Goal: Information Seeking & Learning: Learn about a topic

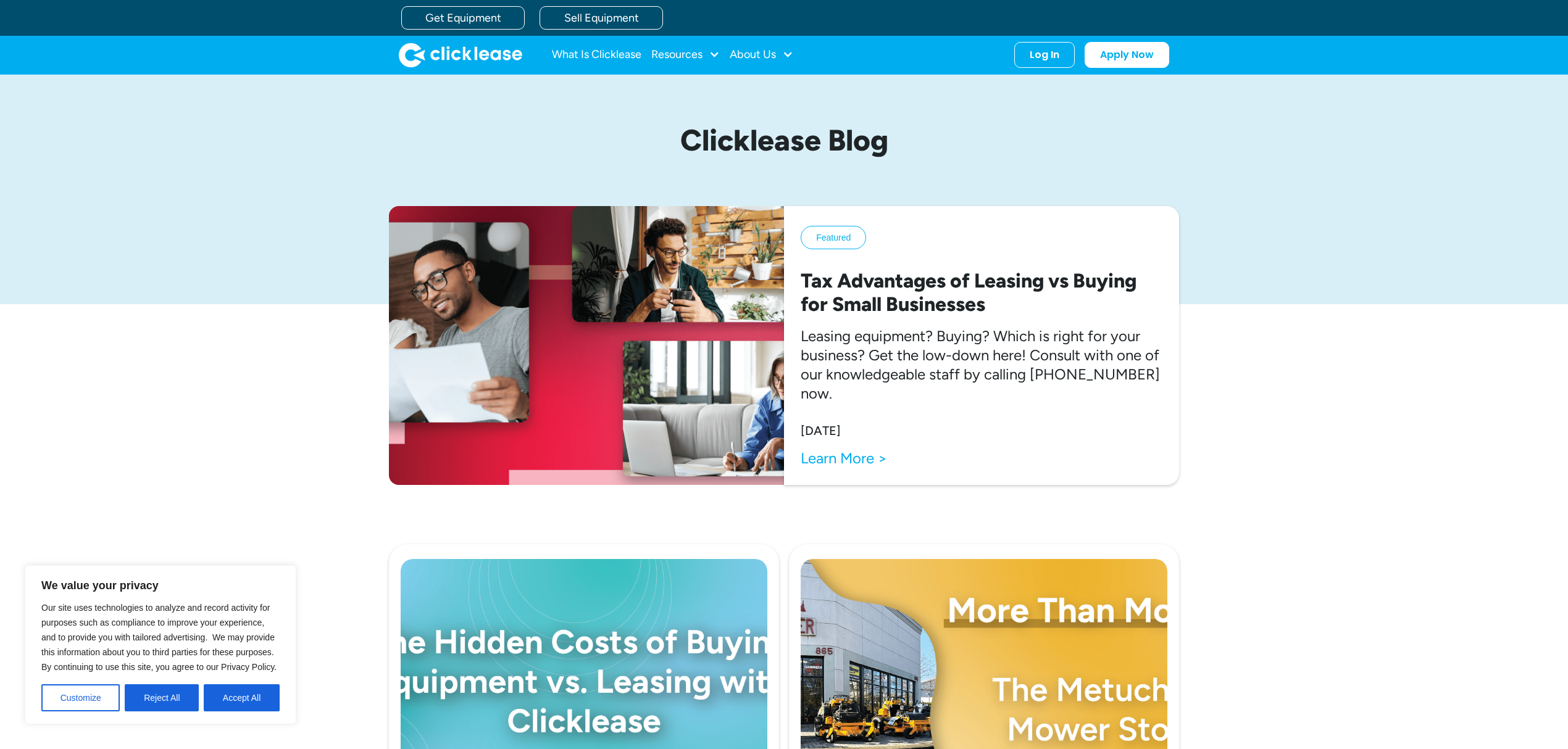
click at [426, 48] on img "home" at bounding box center [461, 55] width 124 height 25
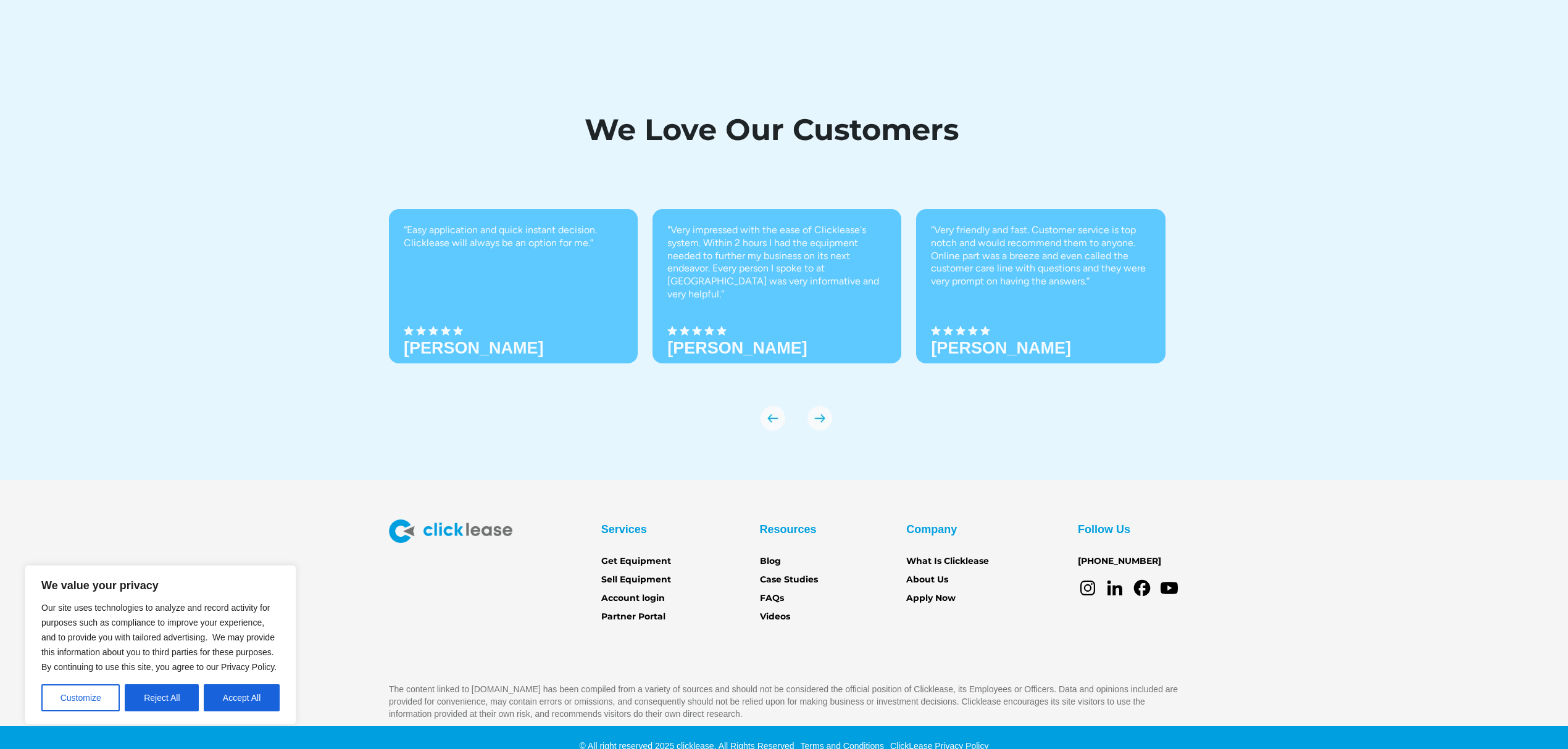
scroll to position [4273, 0]
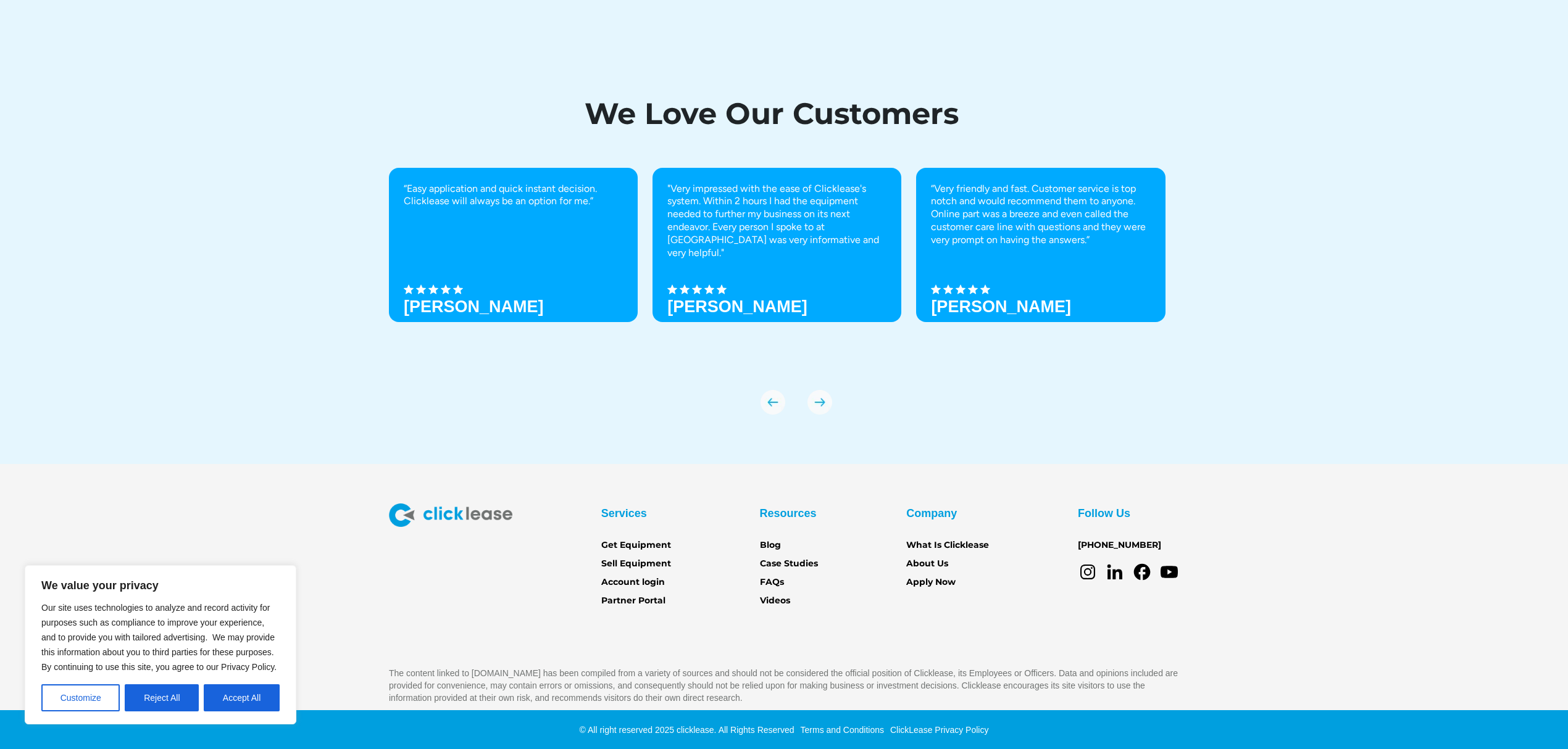
click at [1383, 608] on div "Services Get Equipment Sell Equipment Account login Partner Portal Resources Bl…" at bounding box center [784, 604] width 1568 height 201
click at [1510, 342] on div "We Love Our Customers “Easy application and quick instant decision. Clicklease …" at bounding box center [784, 250] width 1568 height 427
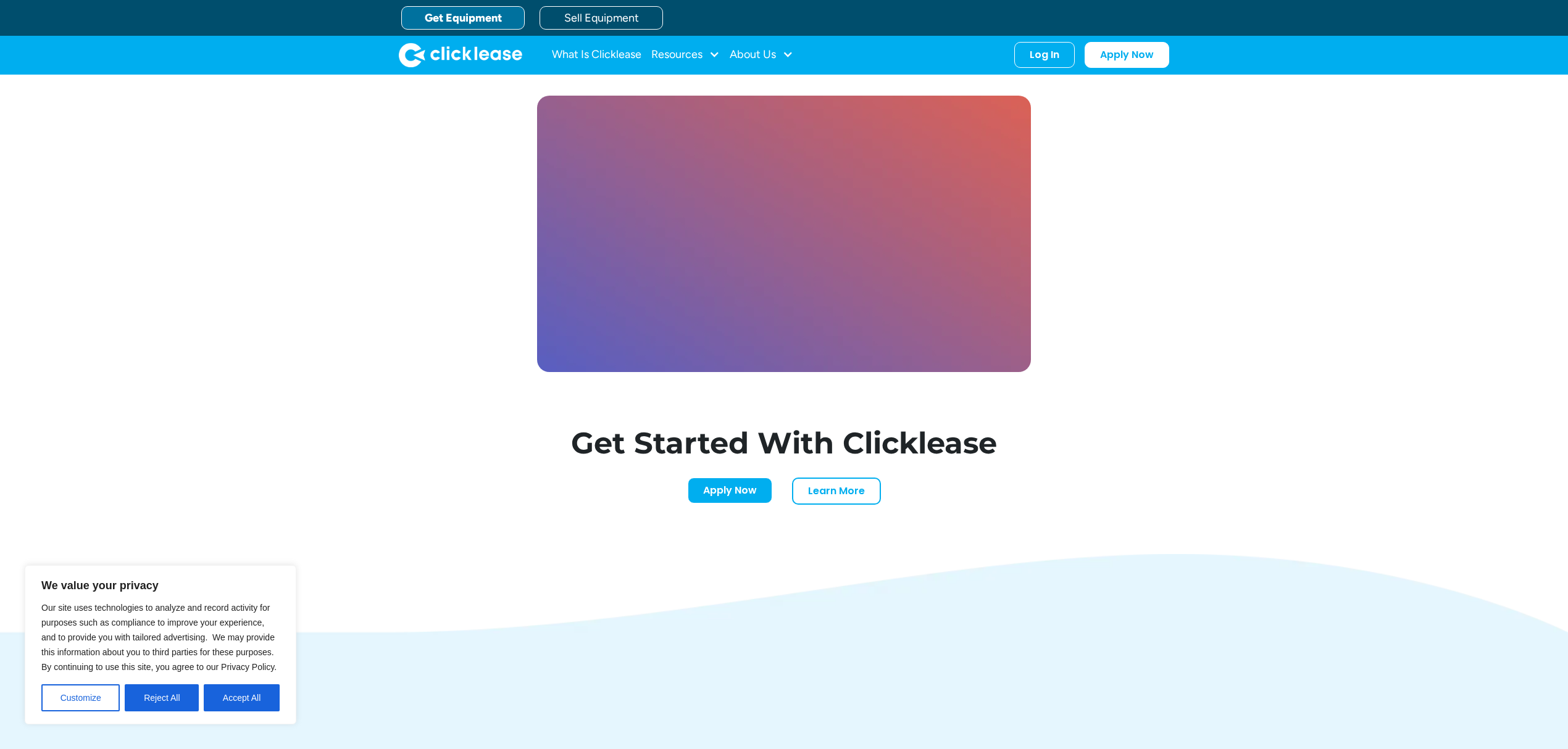
scroll to position [3532, 0]
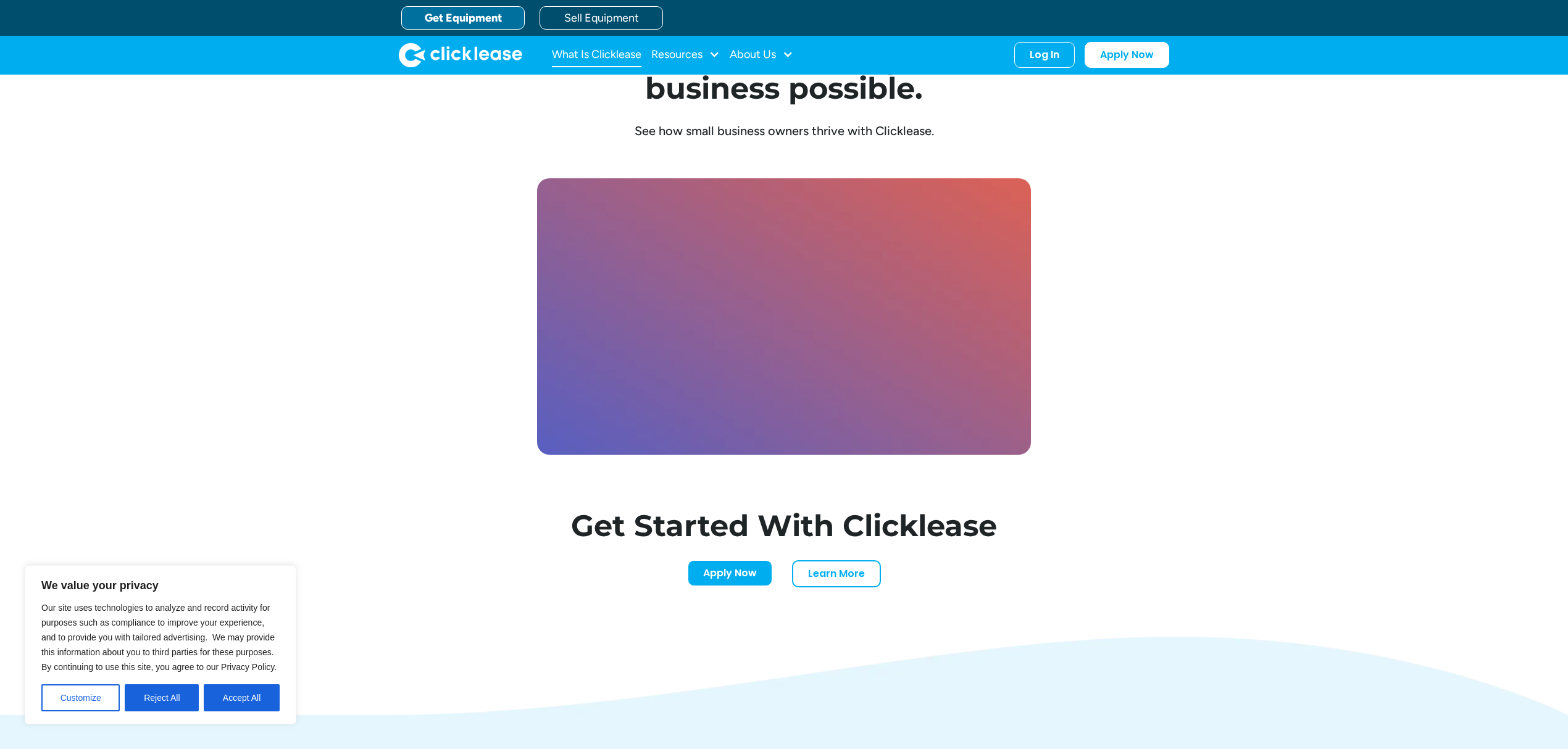
click at [594, 54] on link "What Is Clicklease" at bounding box center [597, 55] width 90 height 25
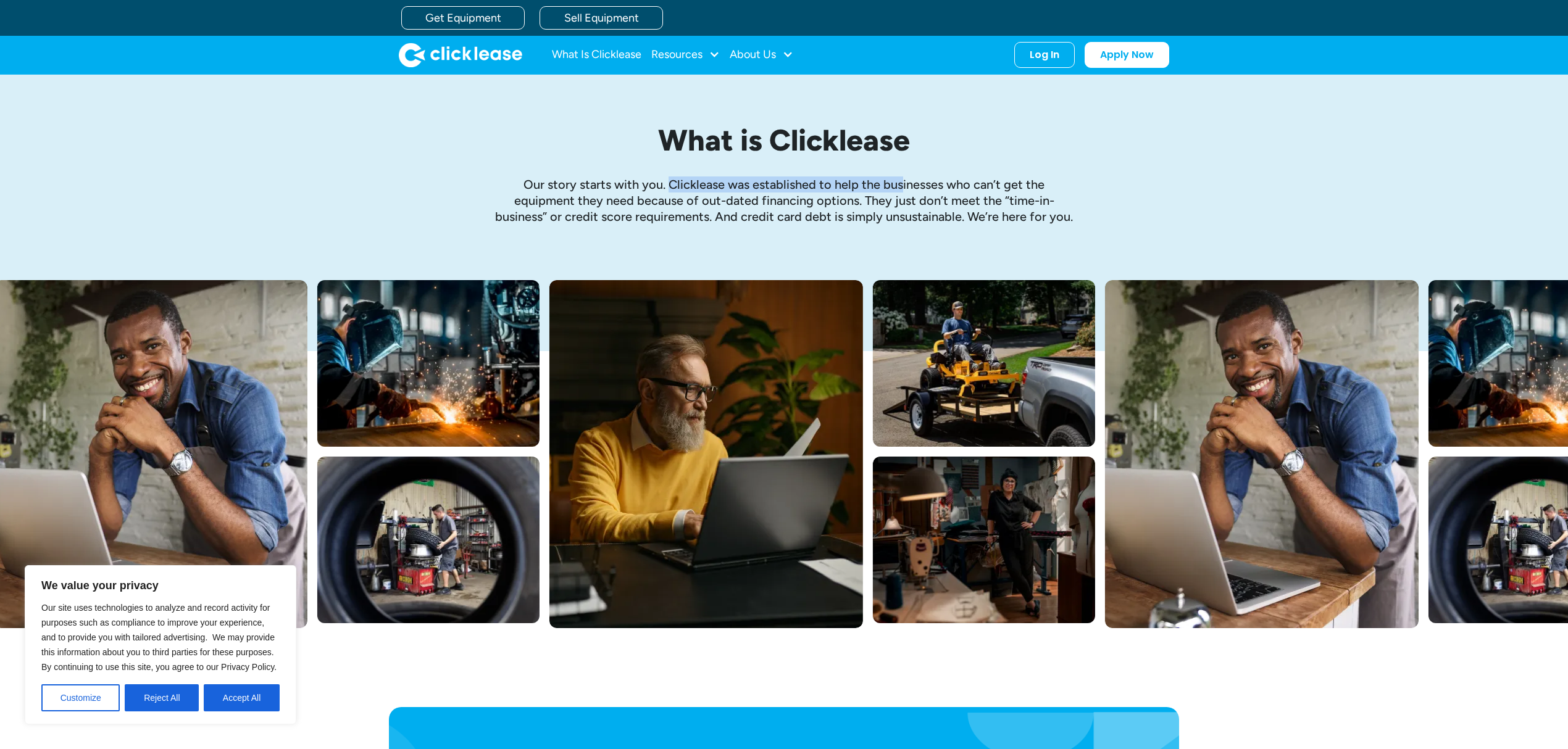
drag, startPoint x: 672, startPoint y: 184, endPoint x: 901, endPoint y: 180, distance: 229.0
click at [901, 180] on p "Our story starts with you. Clicklease was established to help the businesses wh…" at bounding box center [784, 200] width 581 height 48
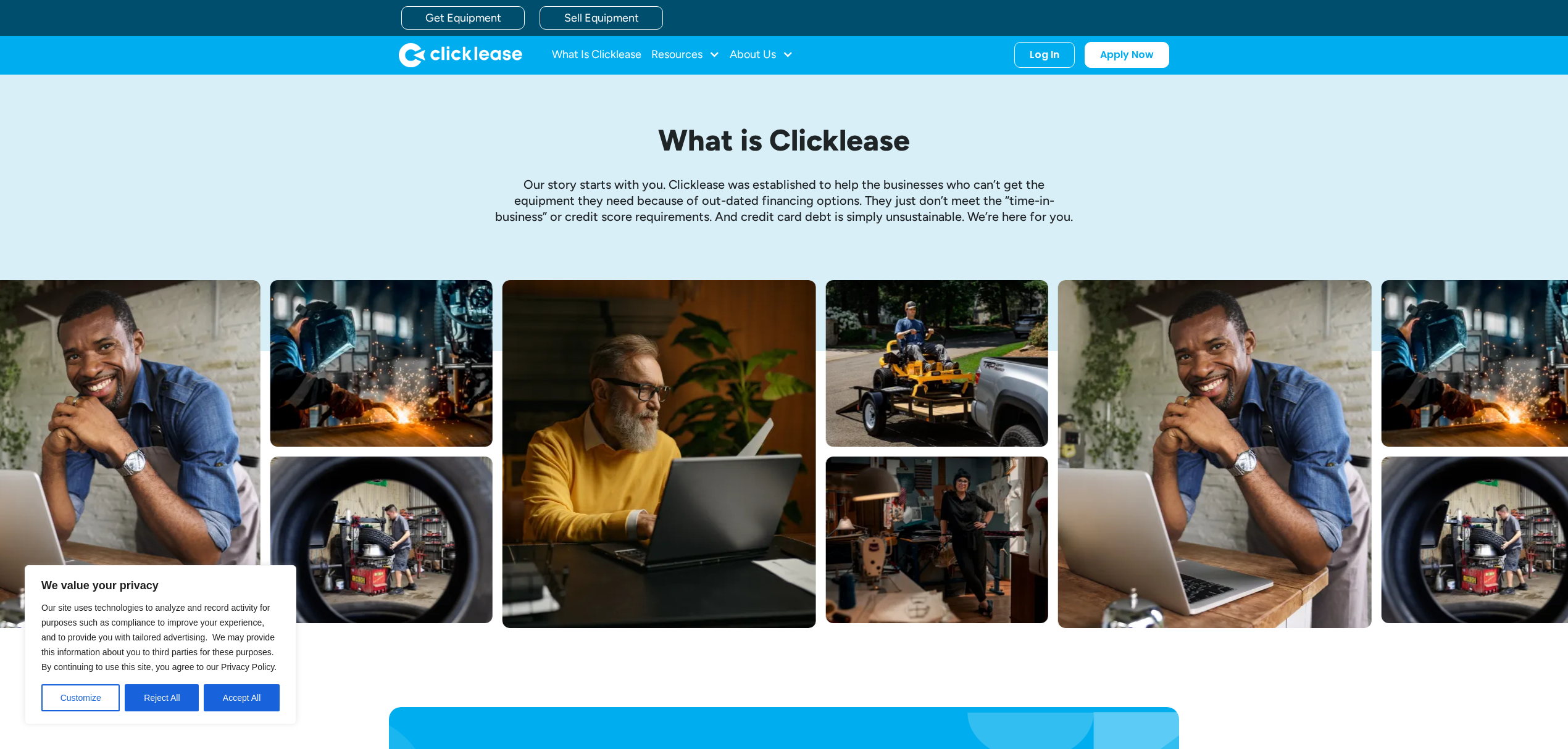
click at [831, 196] on p "Our story starts with you. Clicklease was established to help the businesses wh…" at bounding box center [784, 200] width 581 height 48
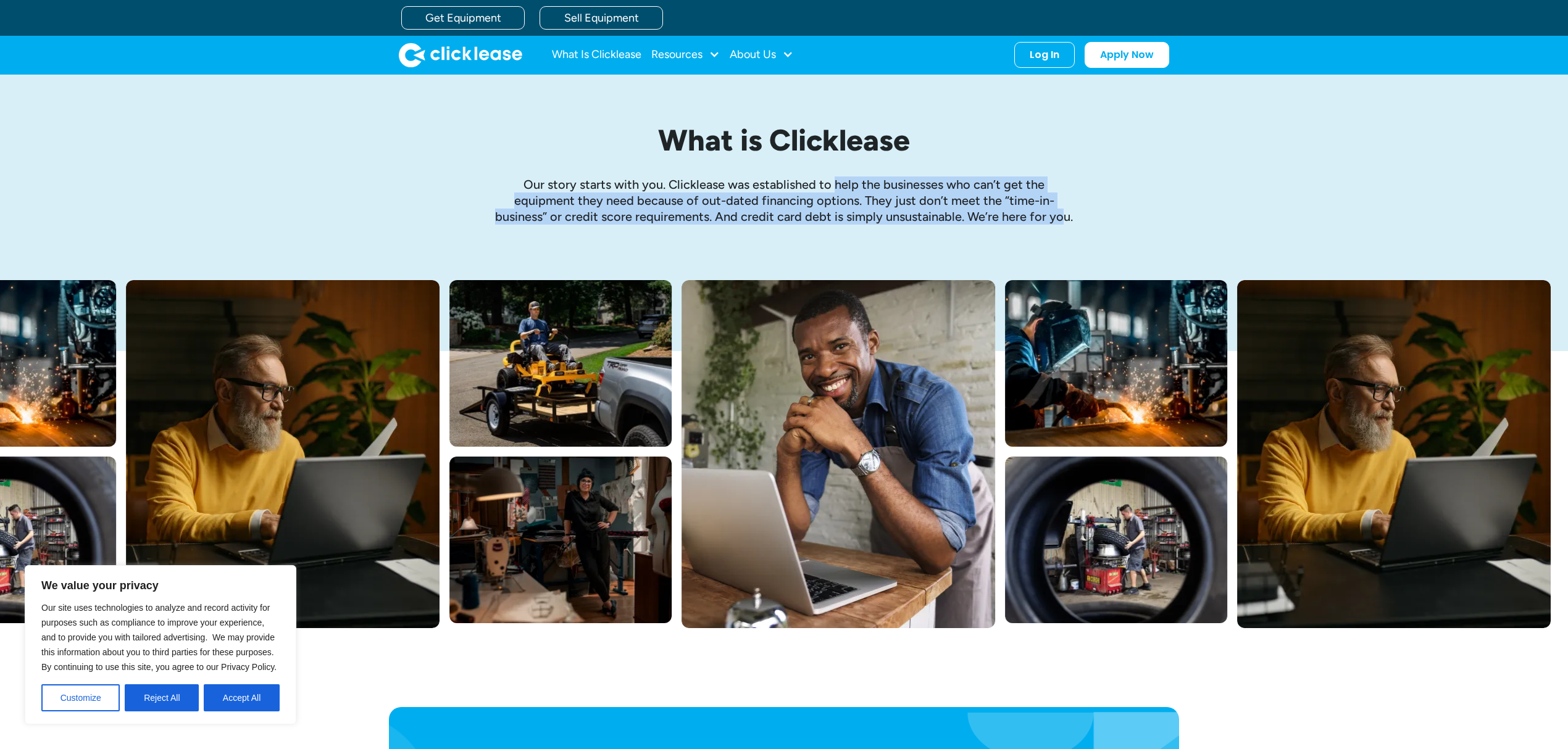
drag, startPoint x: 834, startPoint y: 184, endPoint x: 1063, endPoint y: 211, distance: 230.6
click at [1063, 211] on p "Our story starts with you. Clicklease was established to help the businesses wh…" at bounding box center [784, 200] width 581 height 48
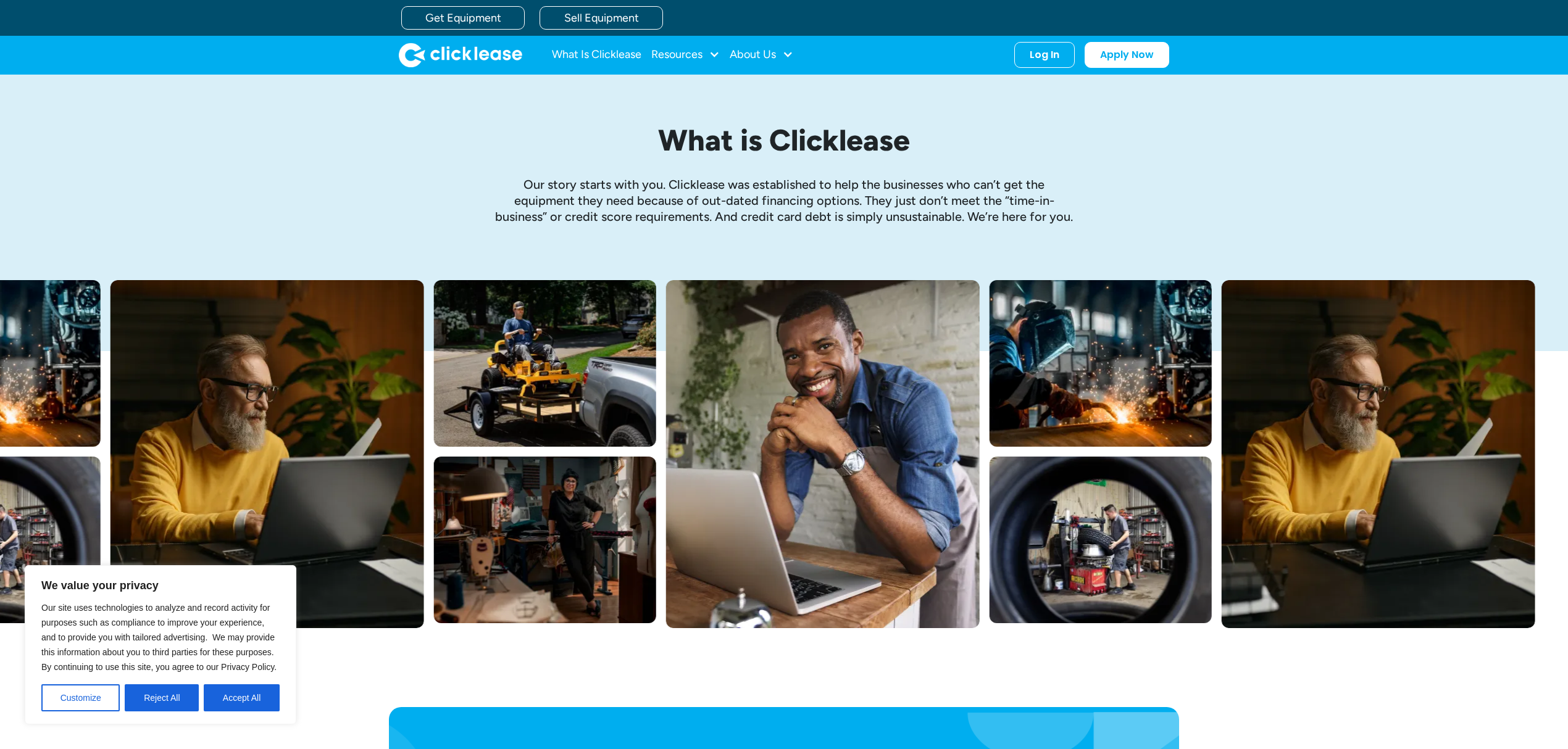
drag, startPoint x: 1121, startPoint y: 211, endPoint x: 1115, endPoint y: 213, distance: 6.3
click at [1121, 211] on div "What is Clicklease Our story starts with you. Clicklease was established to hel…" at bounding box center [784, 177] width 790 height 205
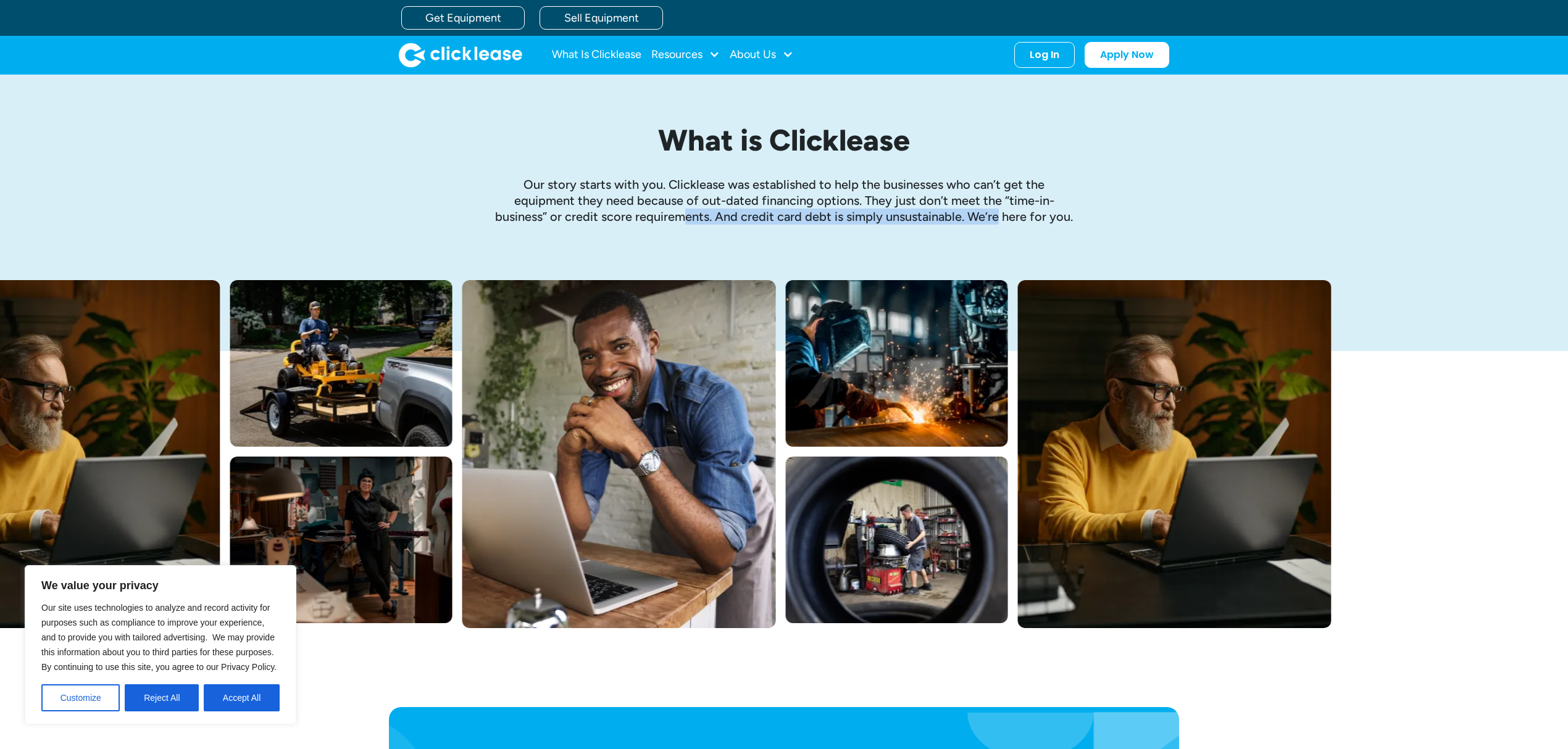
drag, startPoint x: 680, startPoint y: 218, endPoint x: 998, endPoint y: 219, distance: 318.0
click at [998, 219] on p "Our story starts with you. Clicklease was established to help the businesses wh…" at bounding box center [784, 200] width 581 height 48
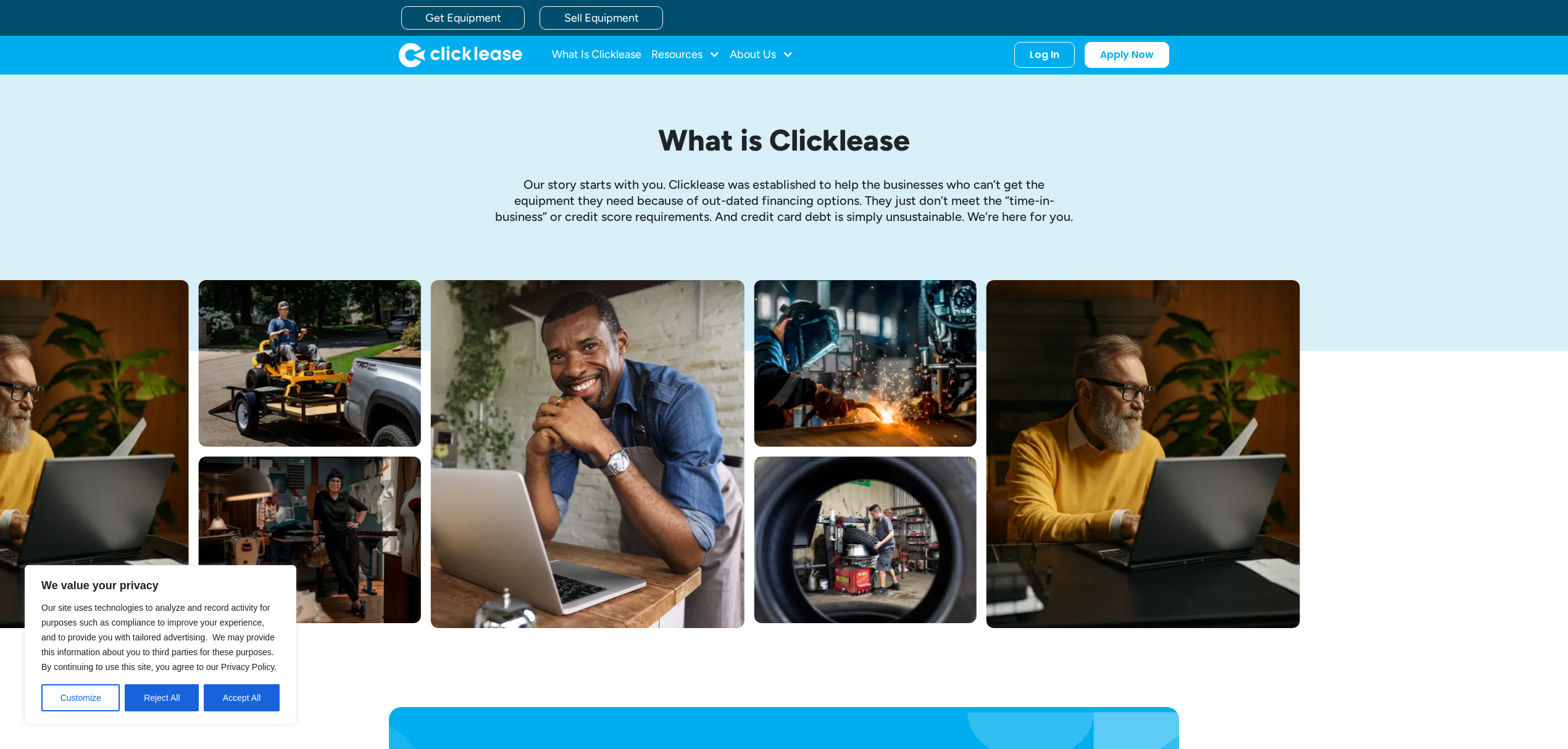
click at [1117, 220] on div "What is Clicklease Our story starts with you. Clicklease was established to hel…" at bounding box center [784, 177] width 790 height 205
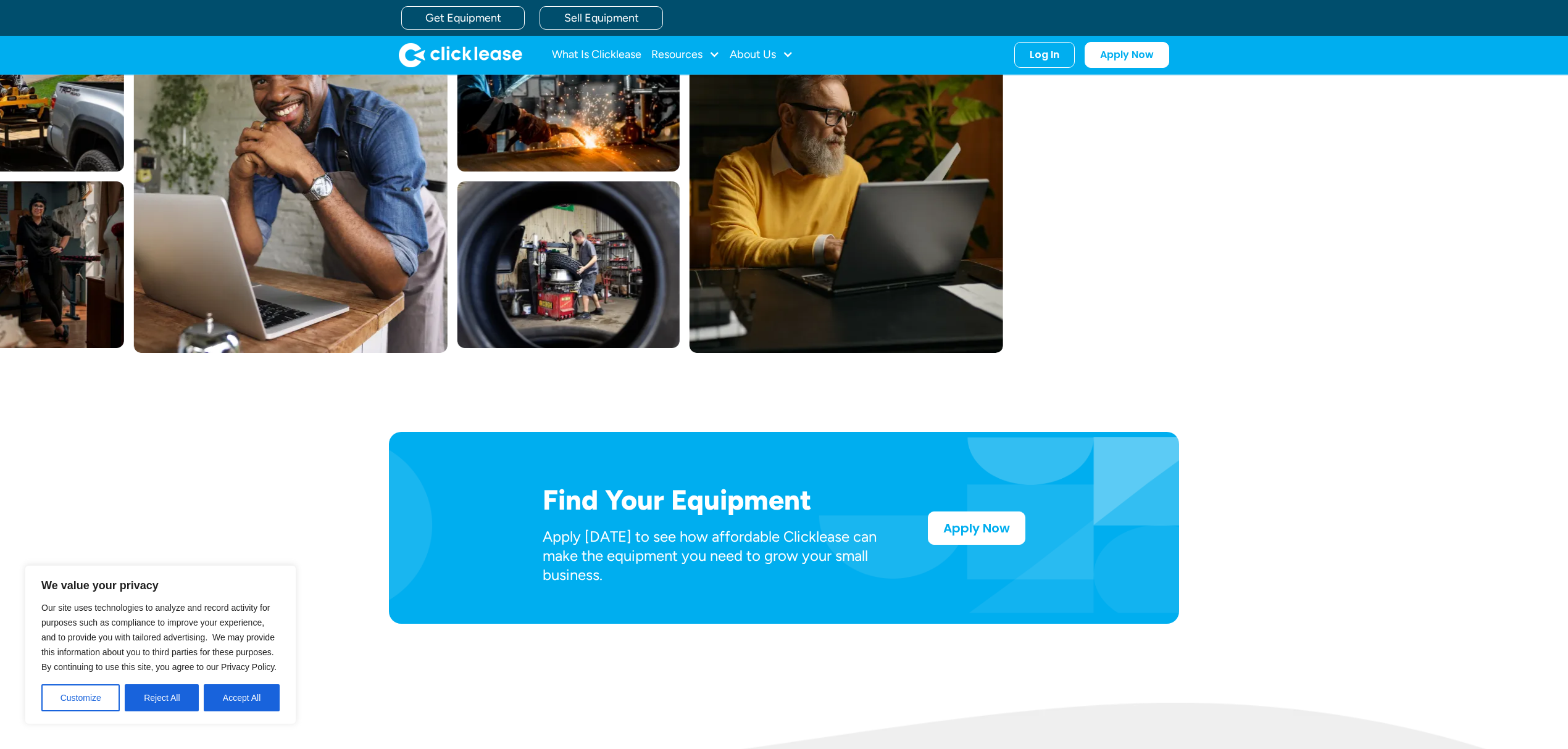
scroll to position [247, 0]
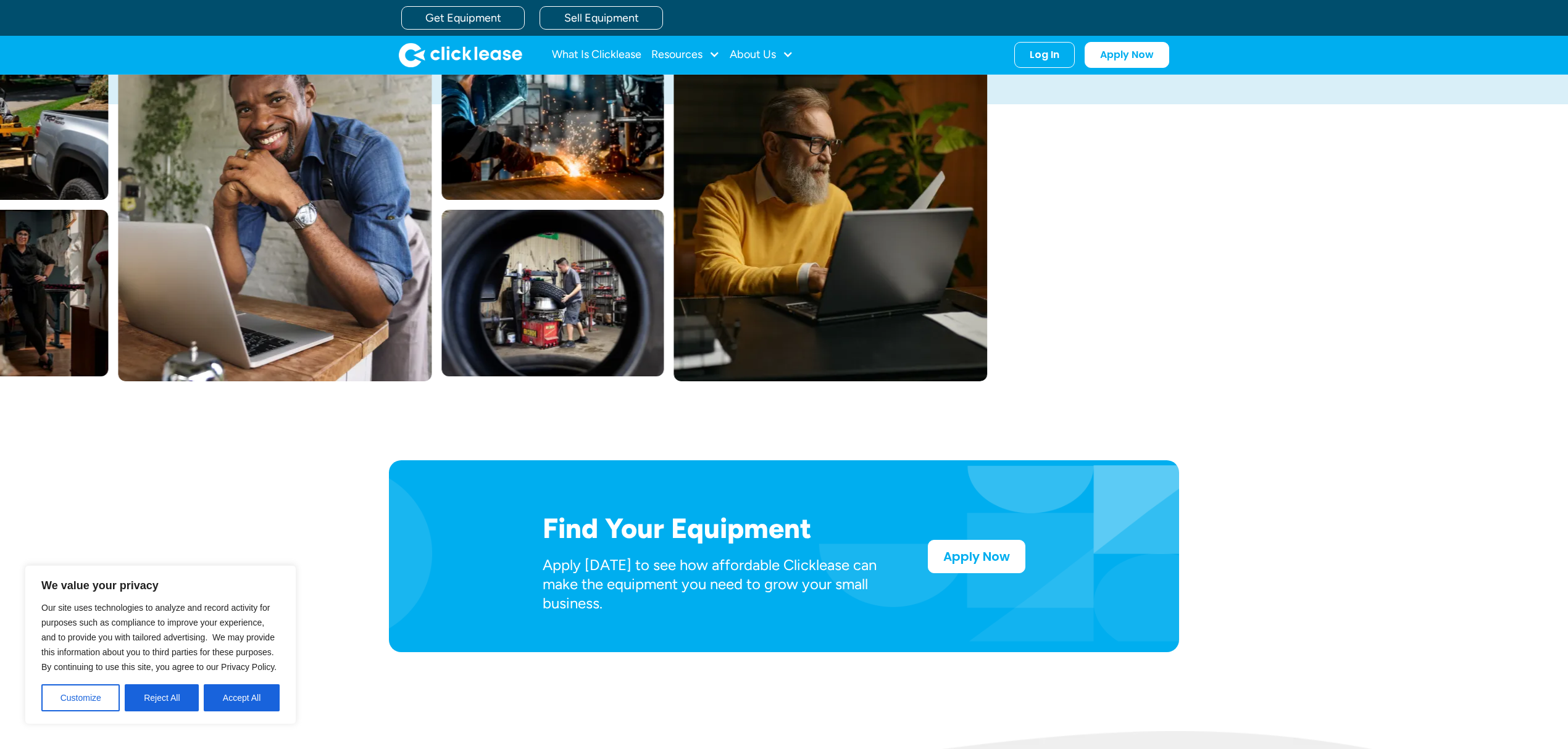
click at [773, 596] on p "Apply today to see how affordable Clicklease can make the equipment you need to…" at bounding box center [715, 584] width 346 height 58
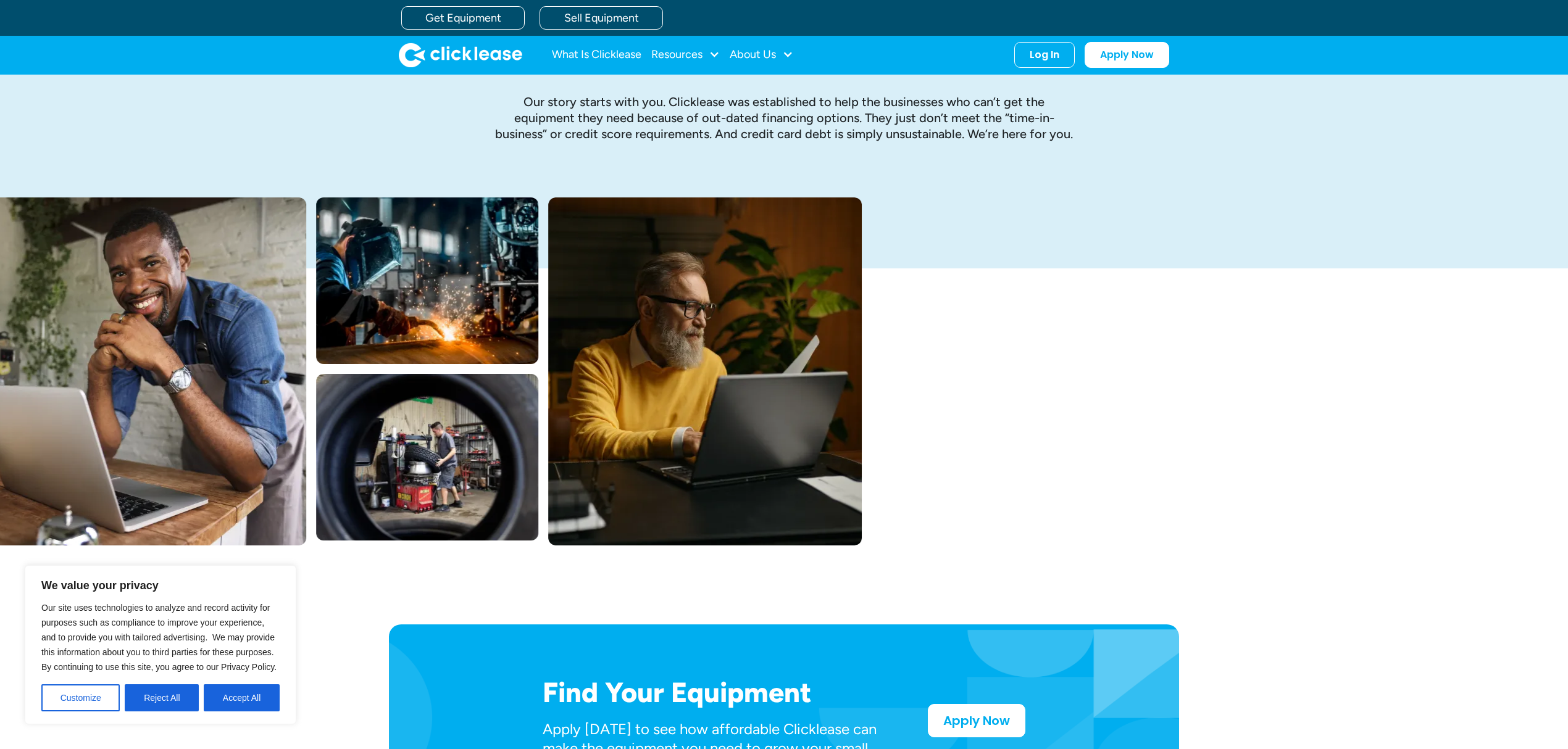
scroll to position [82, 0]
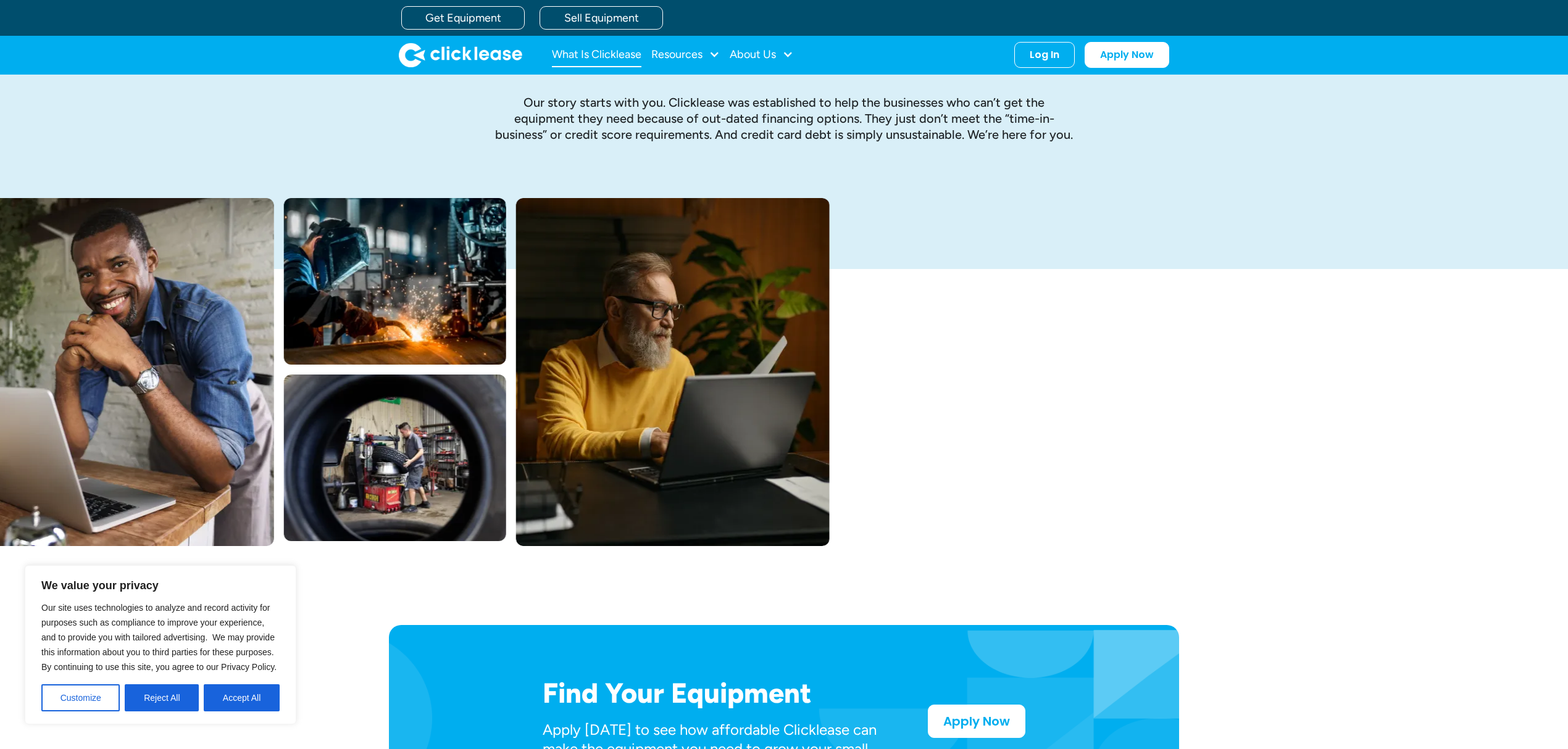
click at [586, 52] on link "What Is Clicklease" at bounding box center [597, 55] width 90 height 25
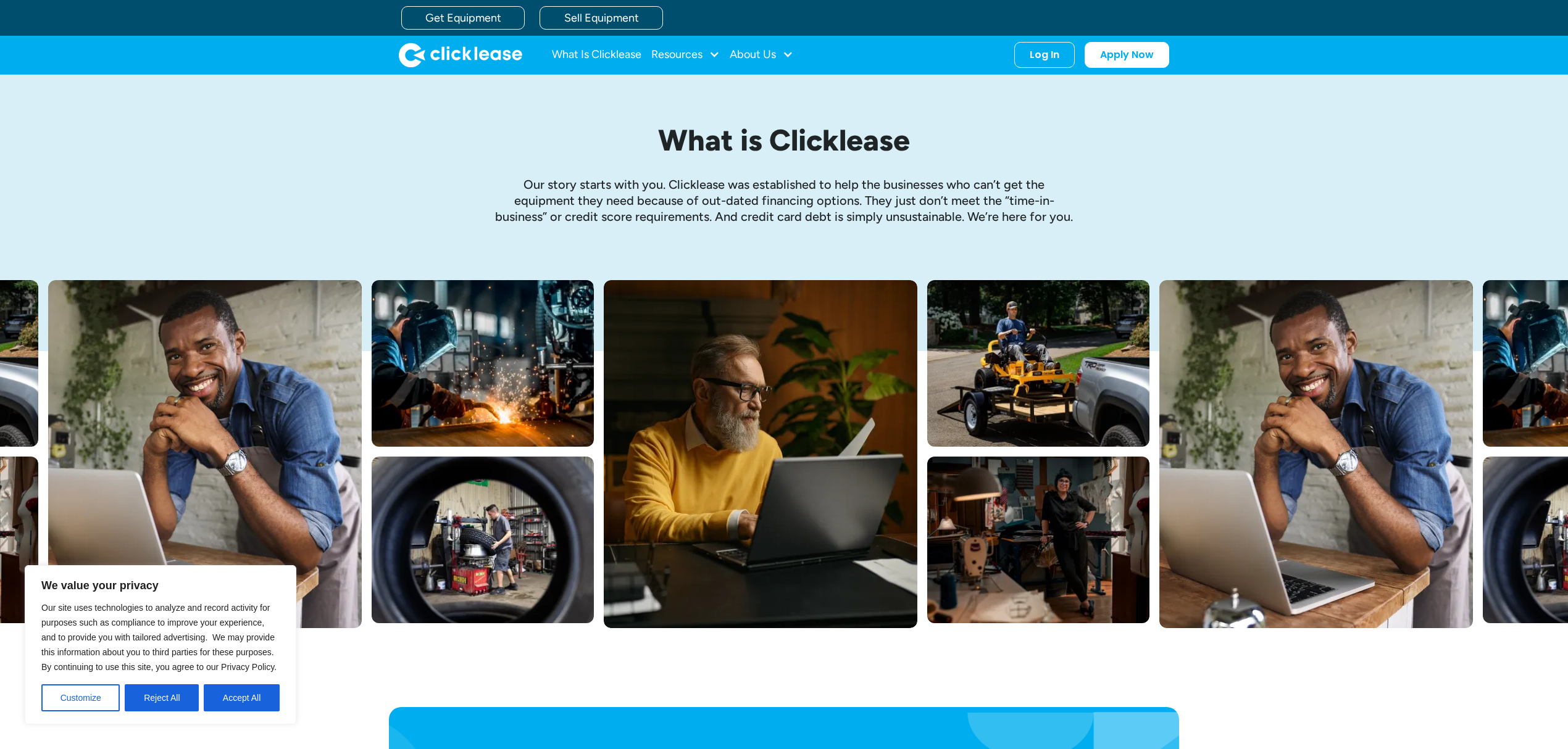
click at [480, 54] on img "home" at bounding box center [461, 55] width 124 height 25
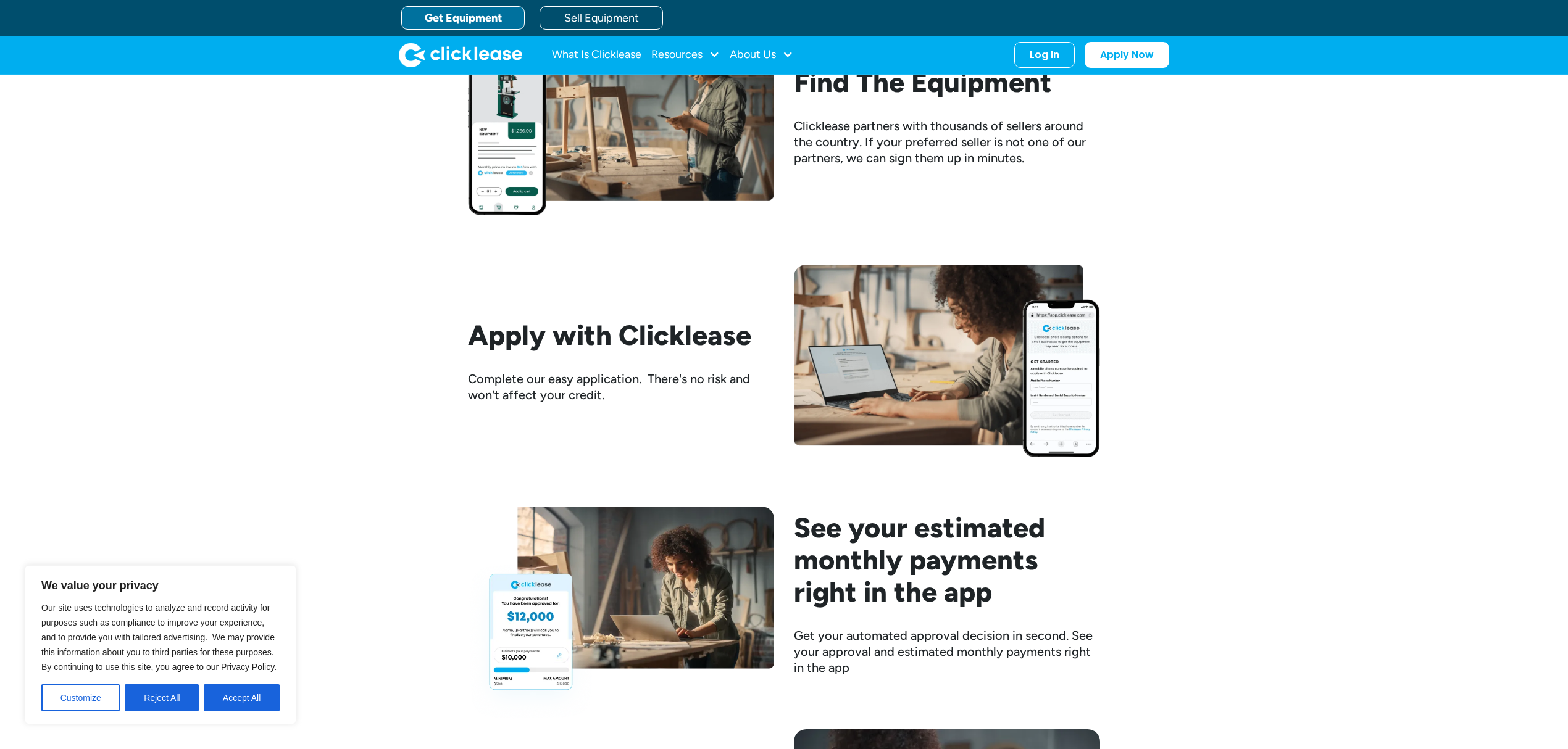
scroll to position [1235, 0]
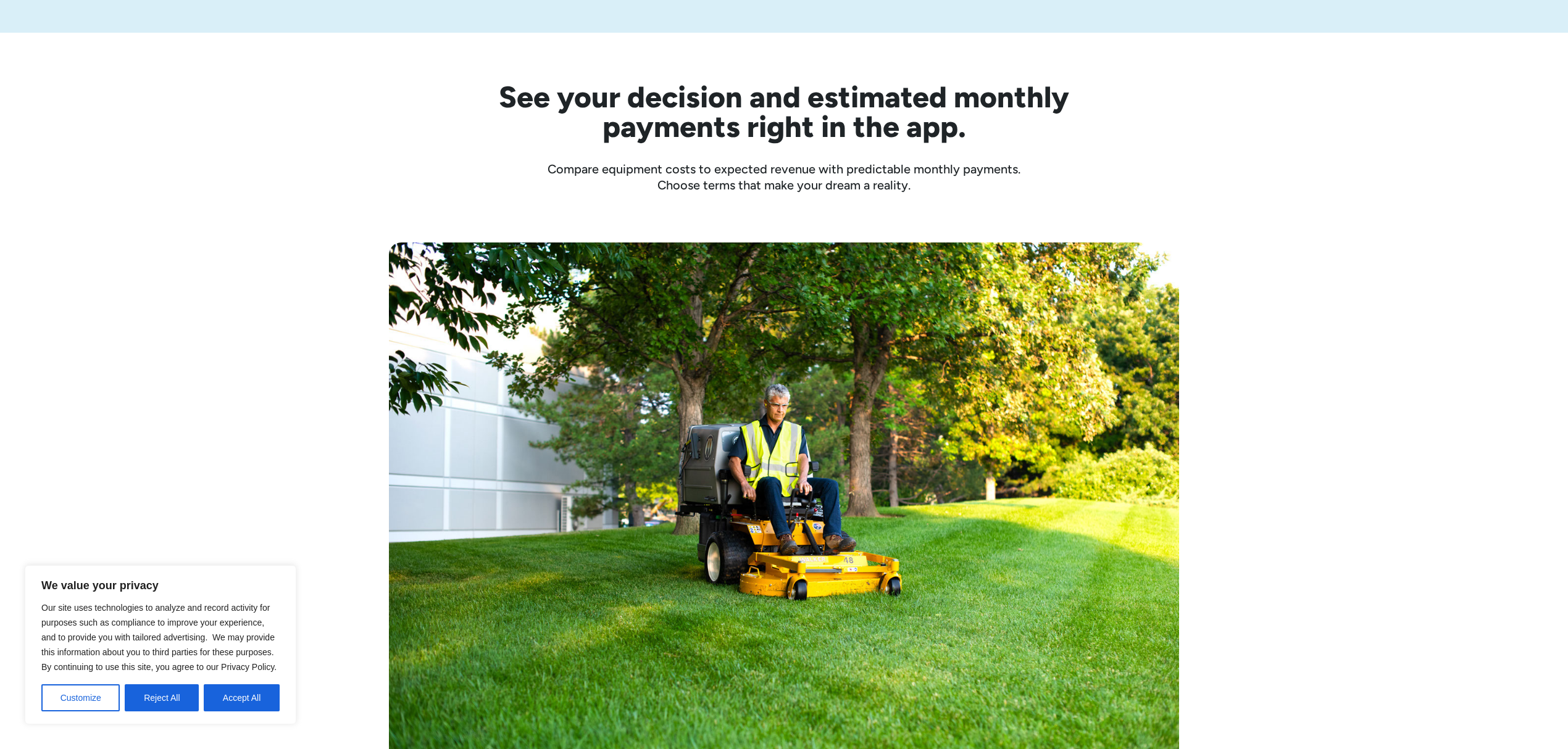
scroll to position [411, 0]
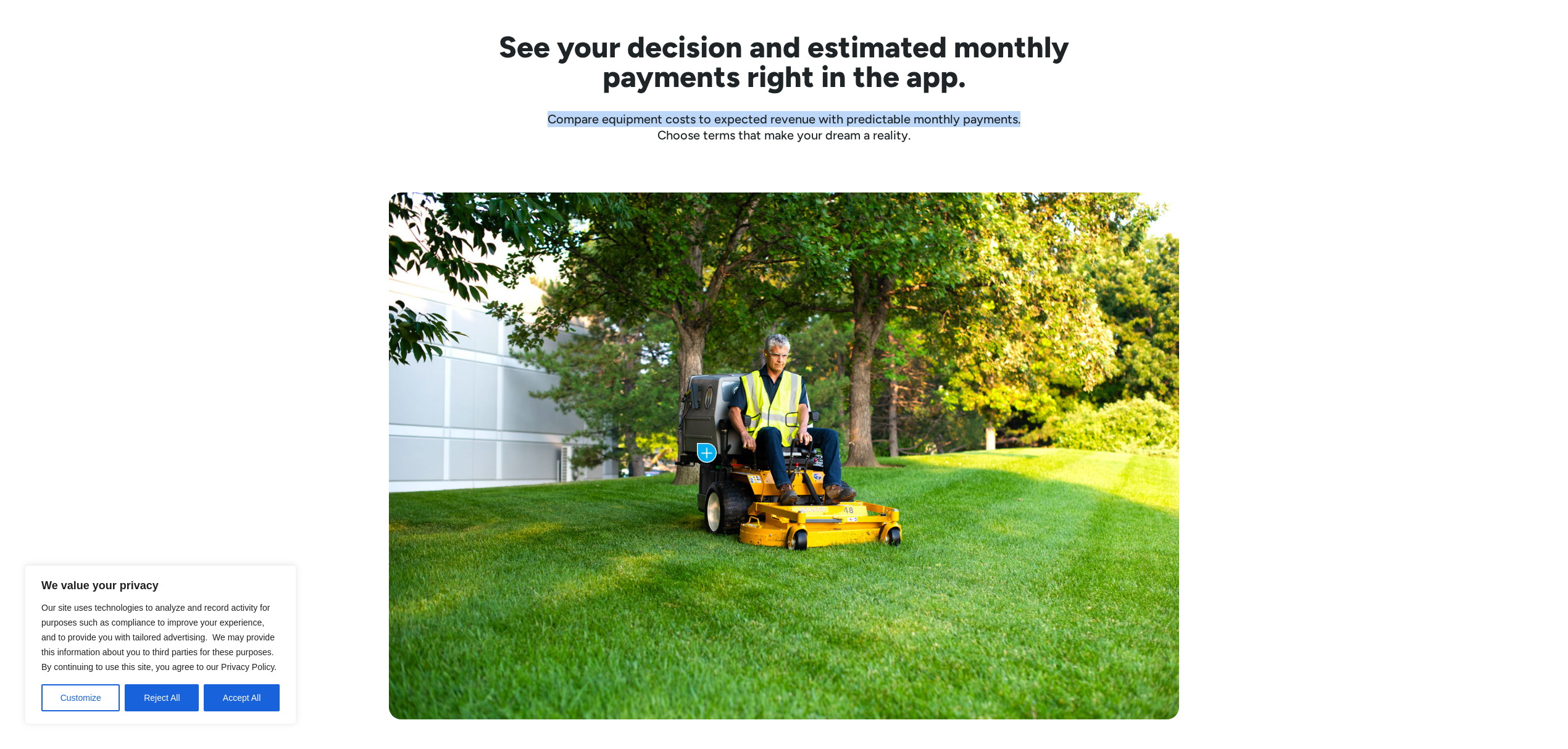
drag, startPoint x: 544, startPoint y: 119, endPoint x: 1063, endPoint y: 121, distance: 519.0
click at [1063, 121] on div "Compare equipment costs to expected revenue with predictable monthly payments. …" at bounding box center [784, 127] width 790 height 32
click at [1050, 134] on div "Compare equipment costs to expected revenue with predictable monthly payments. …" at bounding box center [784, 127] width 790 height 32
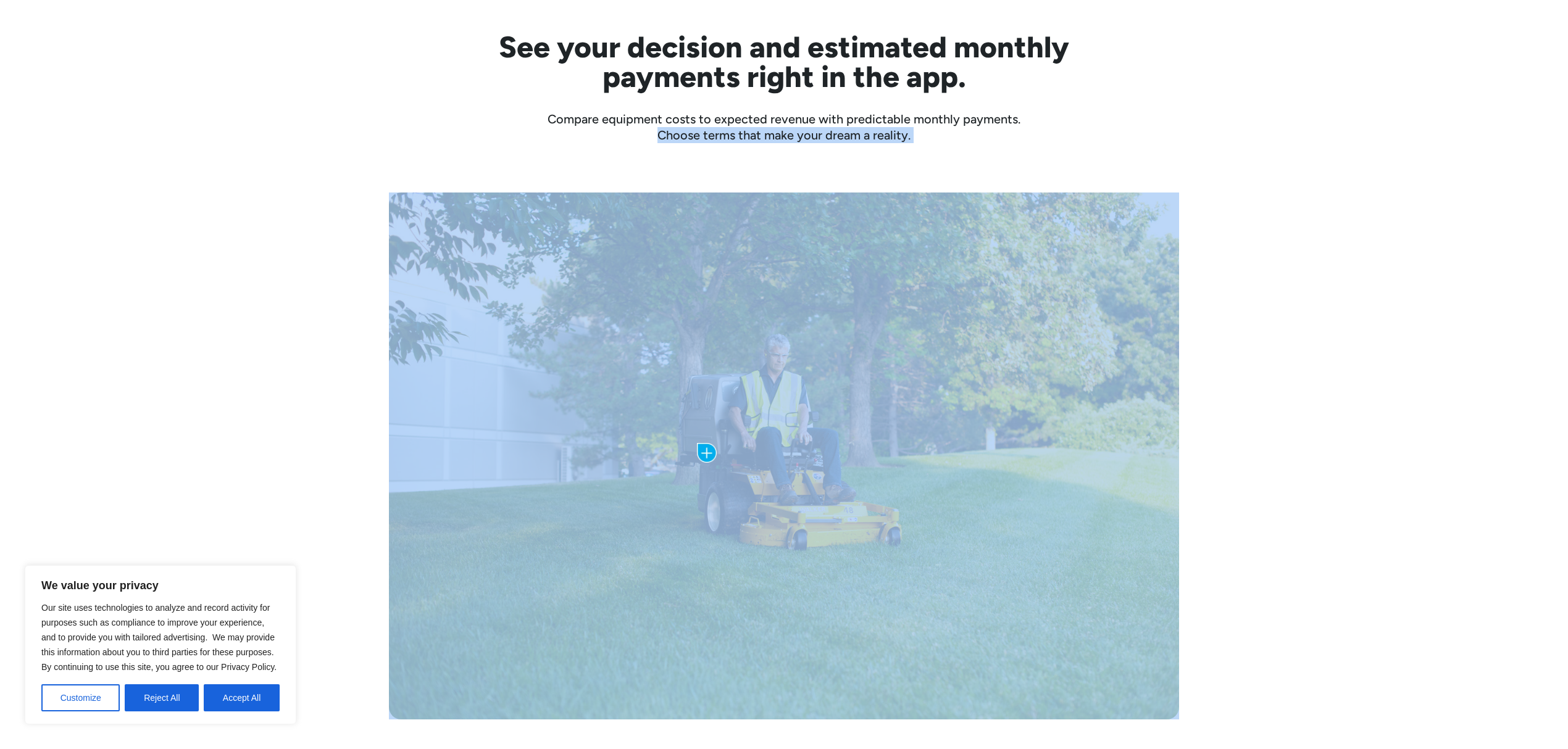
drag, startPoint x: 979, startPoint y: 147, endPoint x: 544, endPoint y: 138, distance: 435.1
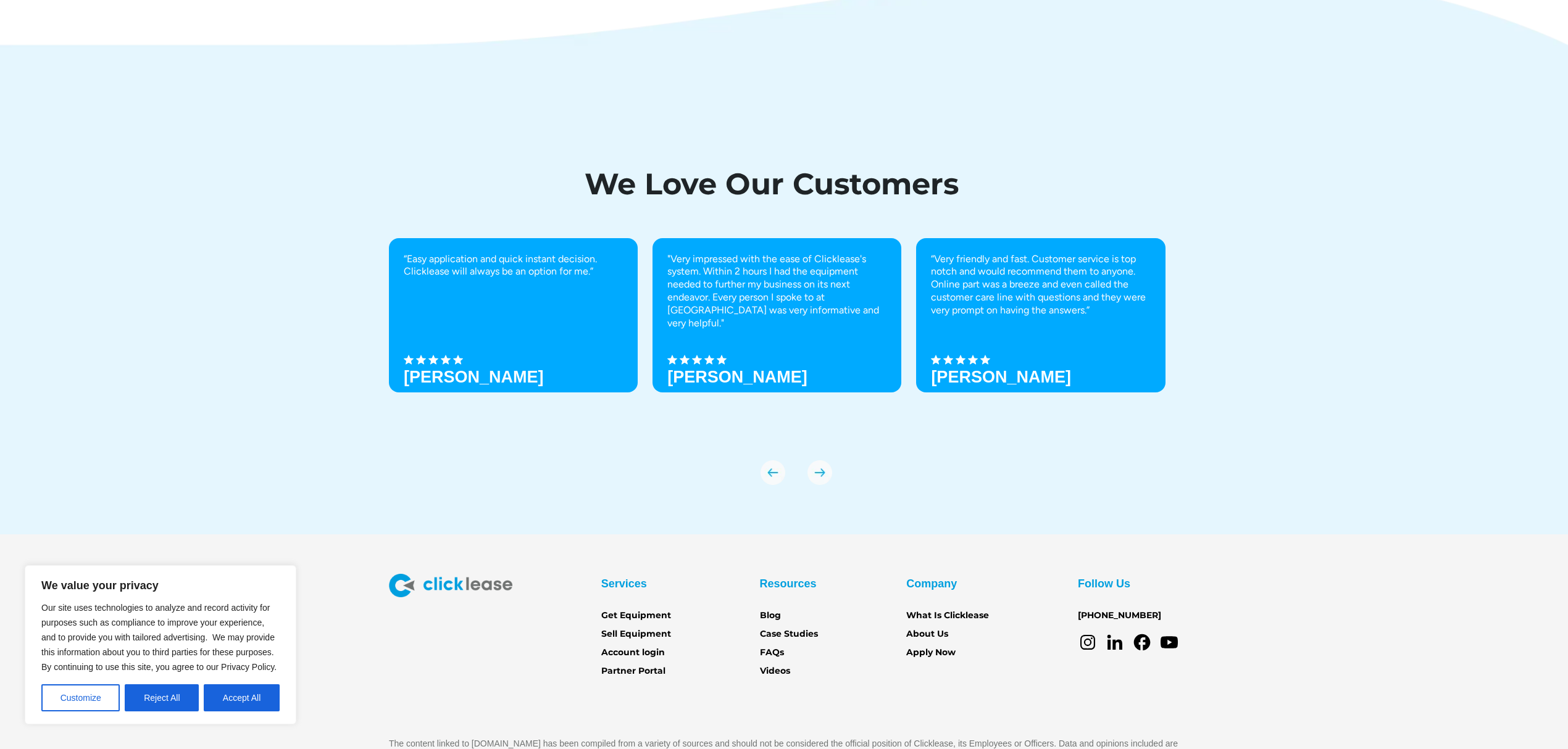
scroll to position [4273, 0]
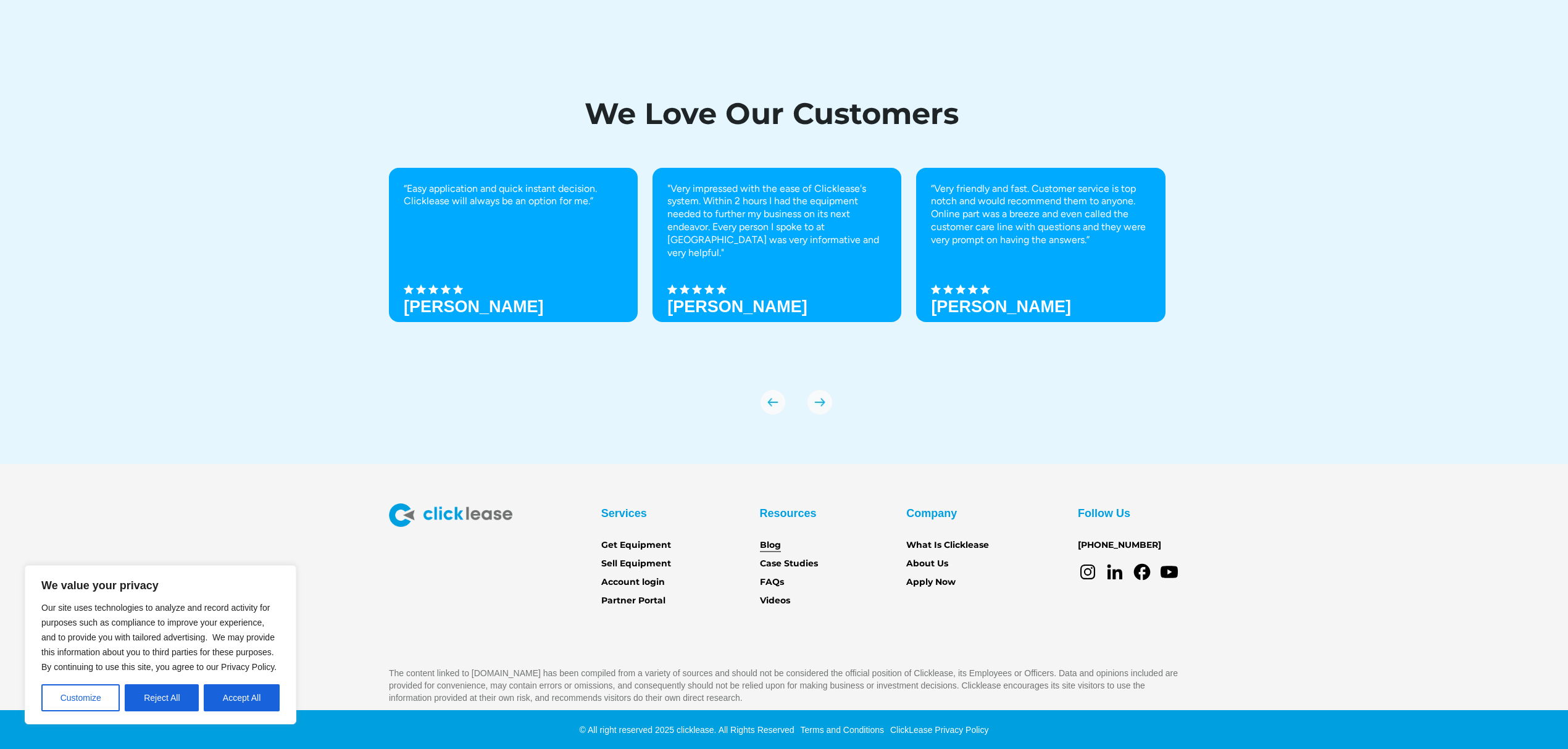
click at [770, 546] on link "Blog" at bounding box center [770, 545] width 21 height 13
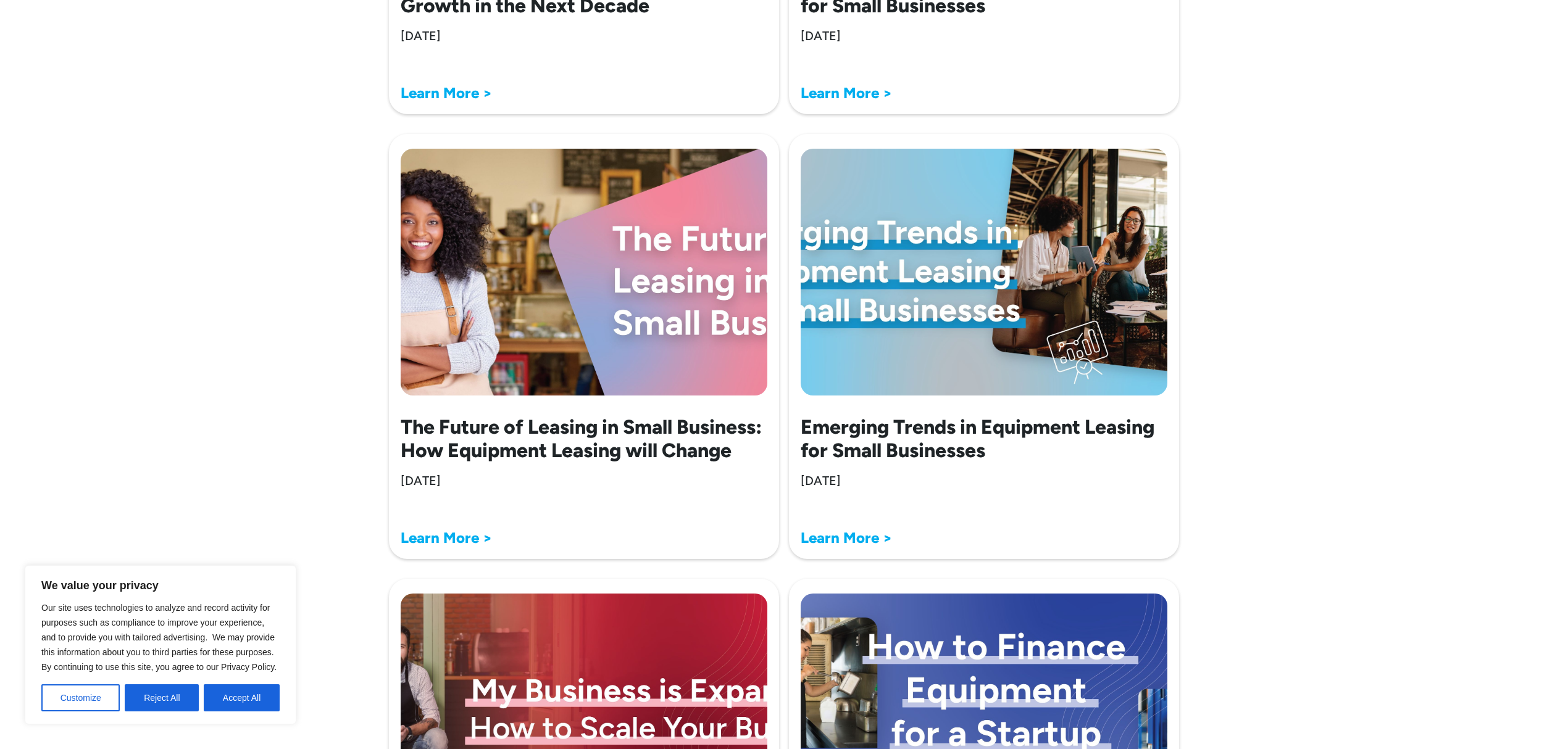
scroll to position [3127, 0]
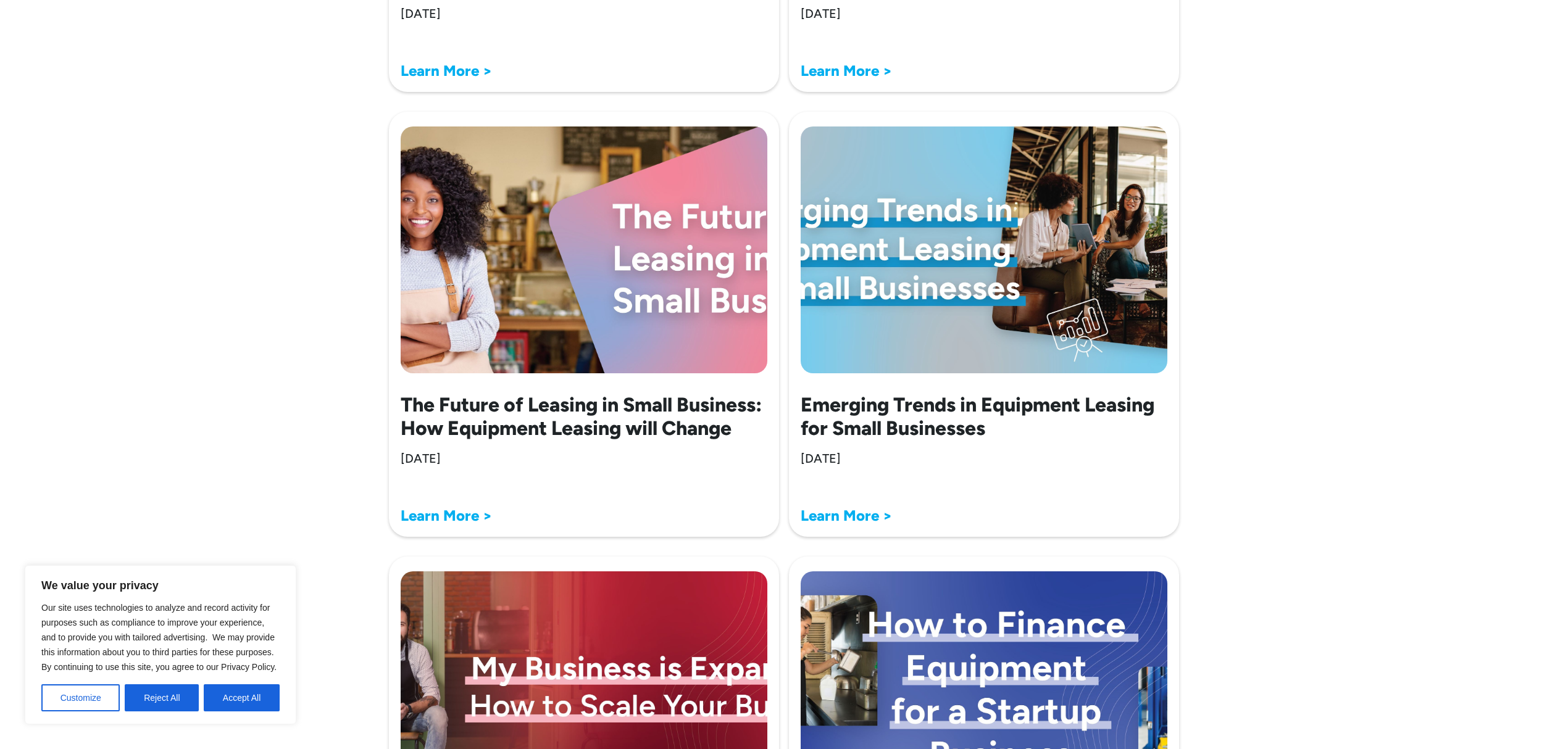
click at [550, 415] on h2 "The Future of Leasing in Small Business: How Equipment Leasing will Change" at bounding box center [583, 416] width 366 height 48
click at [445, 515] on strong "Learn More >" at bounding box center [446, 516] width 91 height 18
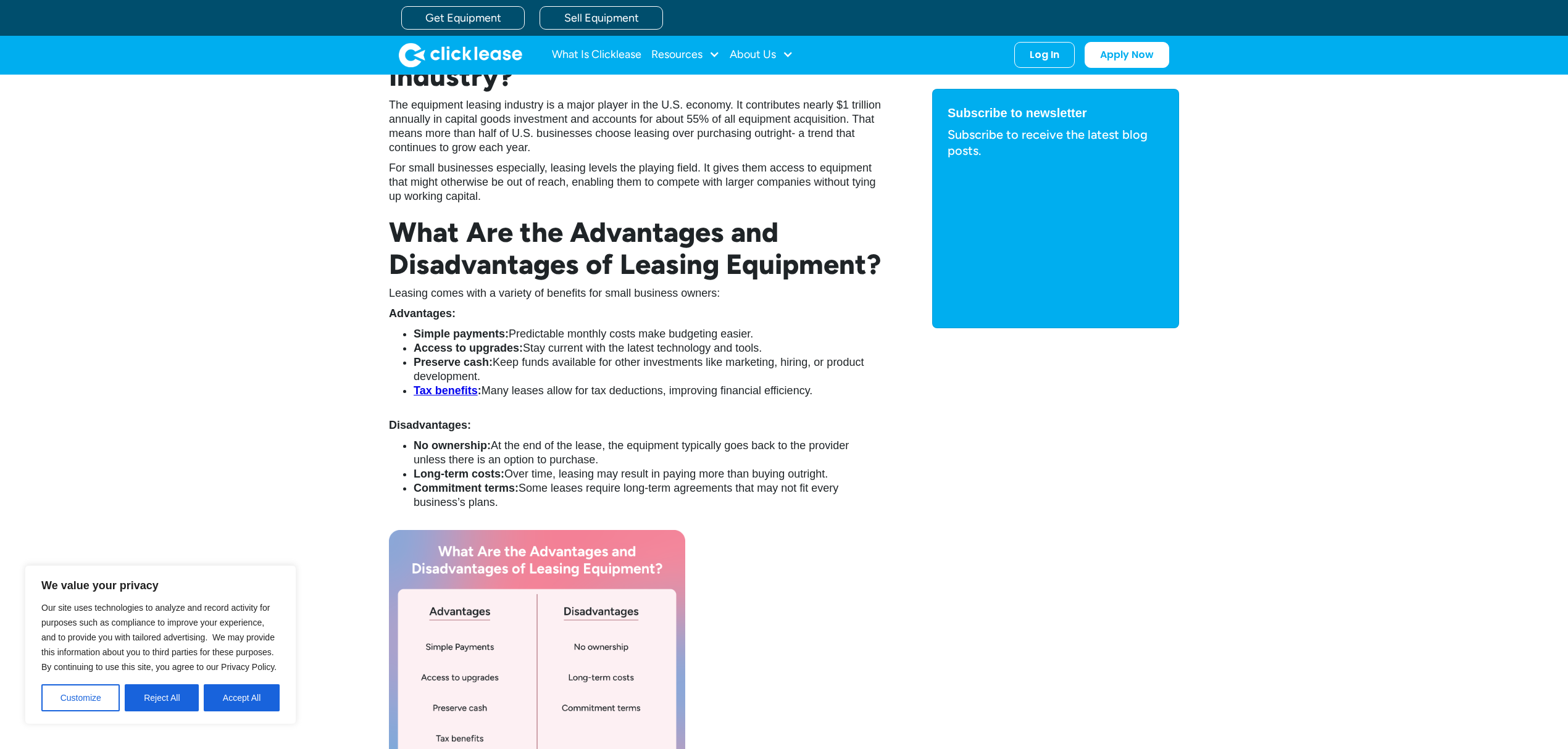
scroll to position [987, 0]
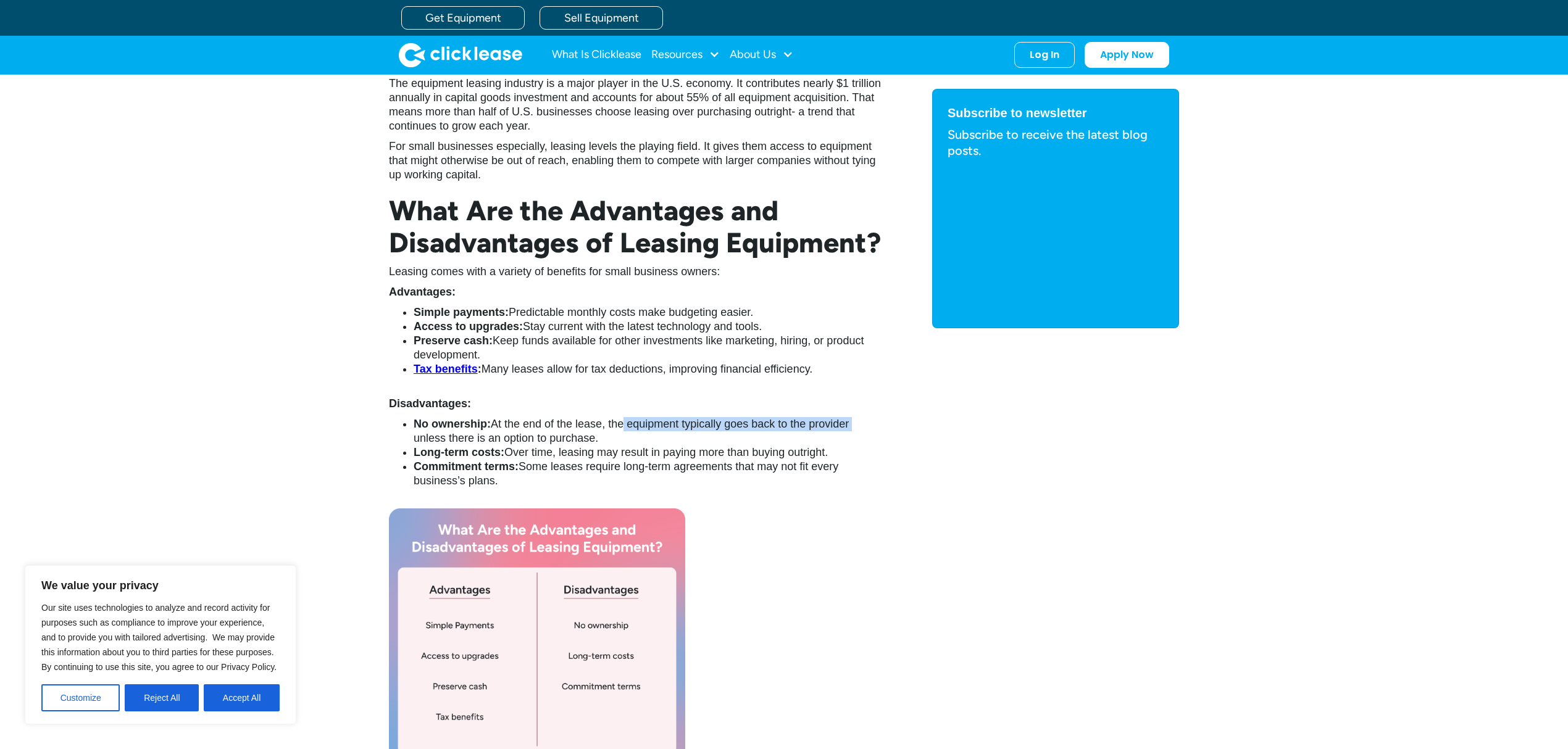
drag, startPoint x: 620, startPoint y: 425, endPoint x: 853, endPoint y: 432, distance: 233.1
click at [853, 432] on li "No ownership: At the end of the lease, the equipment typically goes back to the…" at bounding box center [648, 431] width 469 height 29
click at [857, 443] on li "No ownership: At the end of the lease, the equipment typically goes back to the…" at bounding box center [648, 431] width 469 height 29
drag, startPoint x: 622, startPoint y: 444, endPoint x: 344, endPoint y: 441, distance: 278.0
click at [344, 441] on div "As small businesses continue to evolve in a fast-paced economy, equipment leasi…" at bounding box center [784, 691] width 1568 height 2011
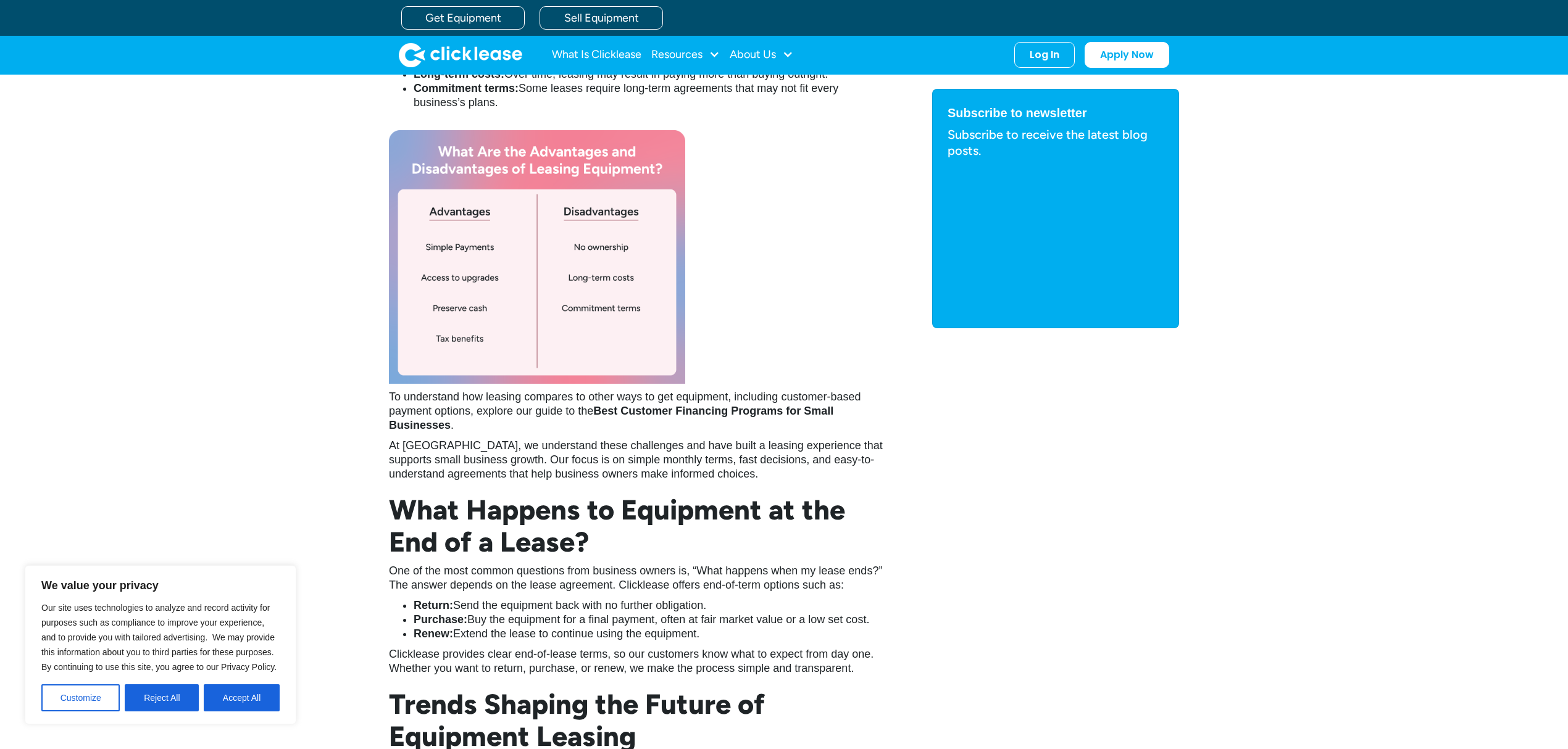
scroll to position [1646, 0]
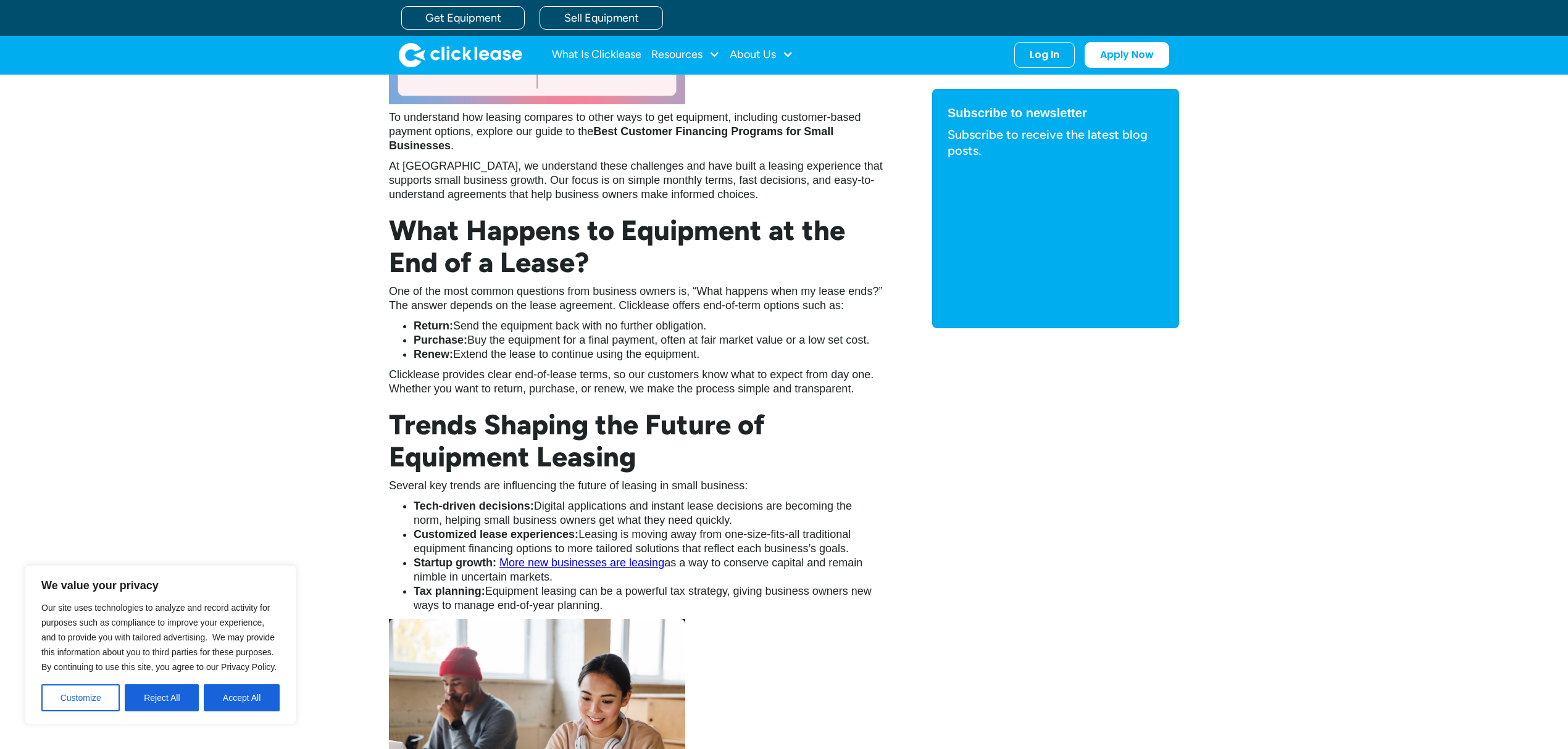
drag, startPoint x: 725, startPoint y: 358, endPoint x: 366, endPoint y: 336, distance: 359.7
click at [337, 289] on div "As small businesses continue to evolve in a fast-paced economy, equipment leasi…" at bounding box center [784, 33] width 1568 height 2011
click at [391, 372] on p "Clicklease provides clear end-of-lease terms, so our customers know what to exp…" at bounding box center [636, 382] width 494 height 29
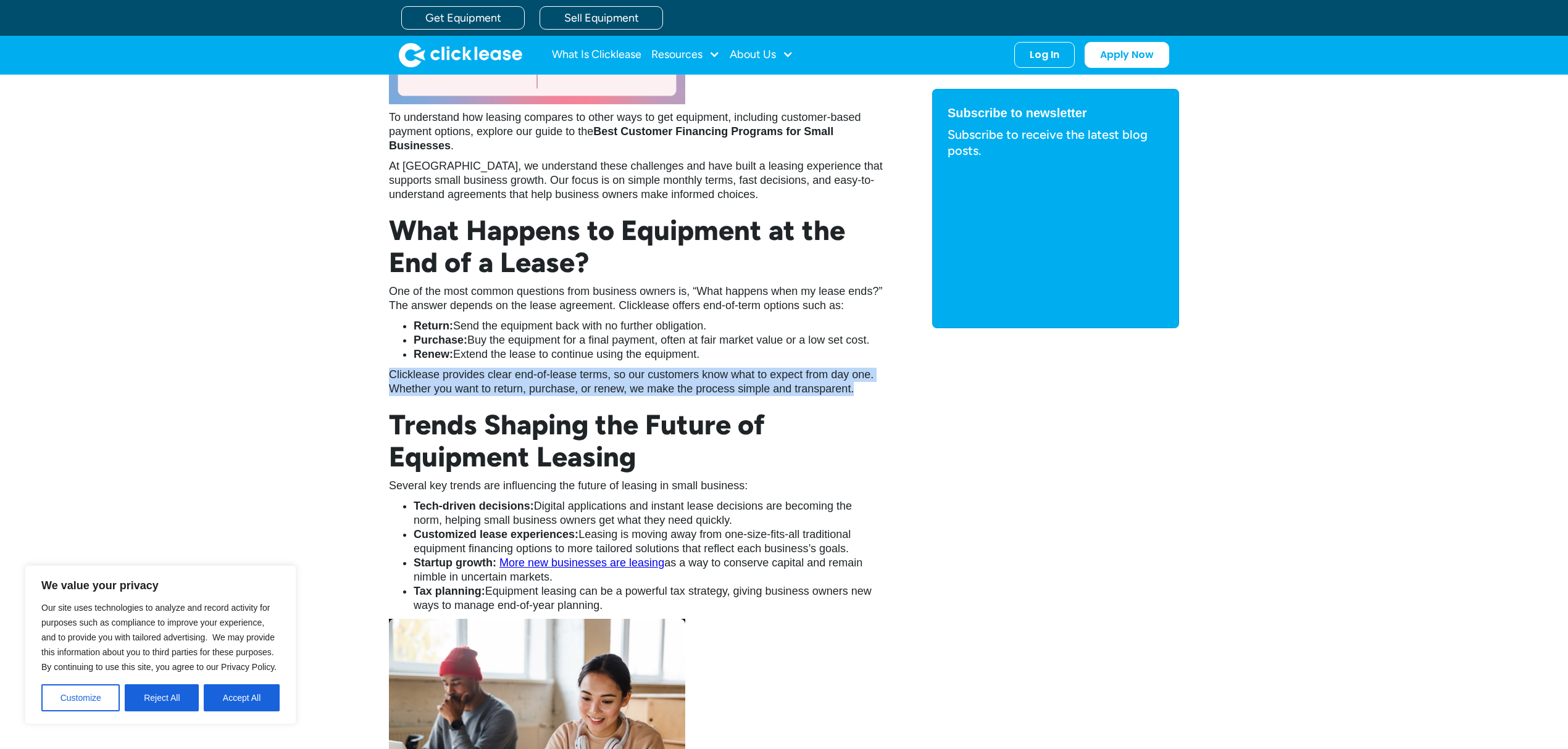
drag, startPoint x: 450, startPoint y: 379, endPoint x: 868, endPoint y: 393, distance: 418.2
click at [868, 393] on p "Clicklease provides clear end-of-lease terms, so our customers know what to exp…" at bounding box center [636, 382] width 494 height 29
click at [610, 393] on p "Clicklease provides clear end-of-lease terms, so our customers know what to exp…" at bounding box center [636, 382] width 494 height 29
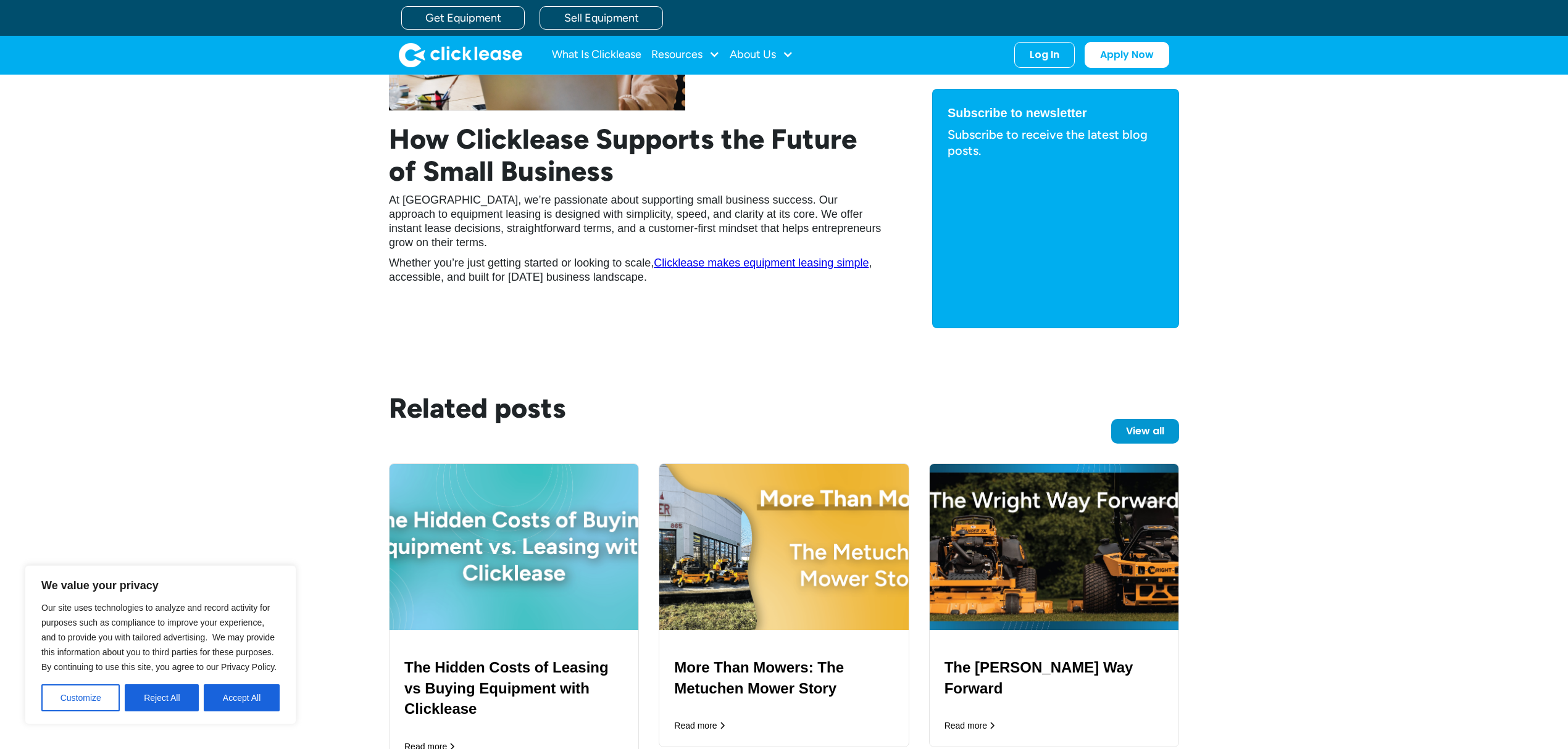
scroll to position [2304, 0]
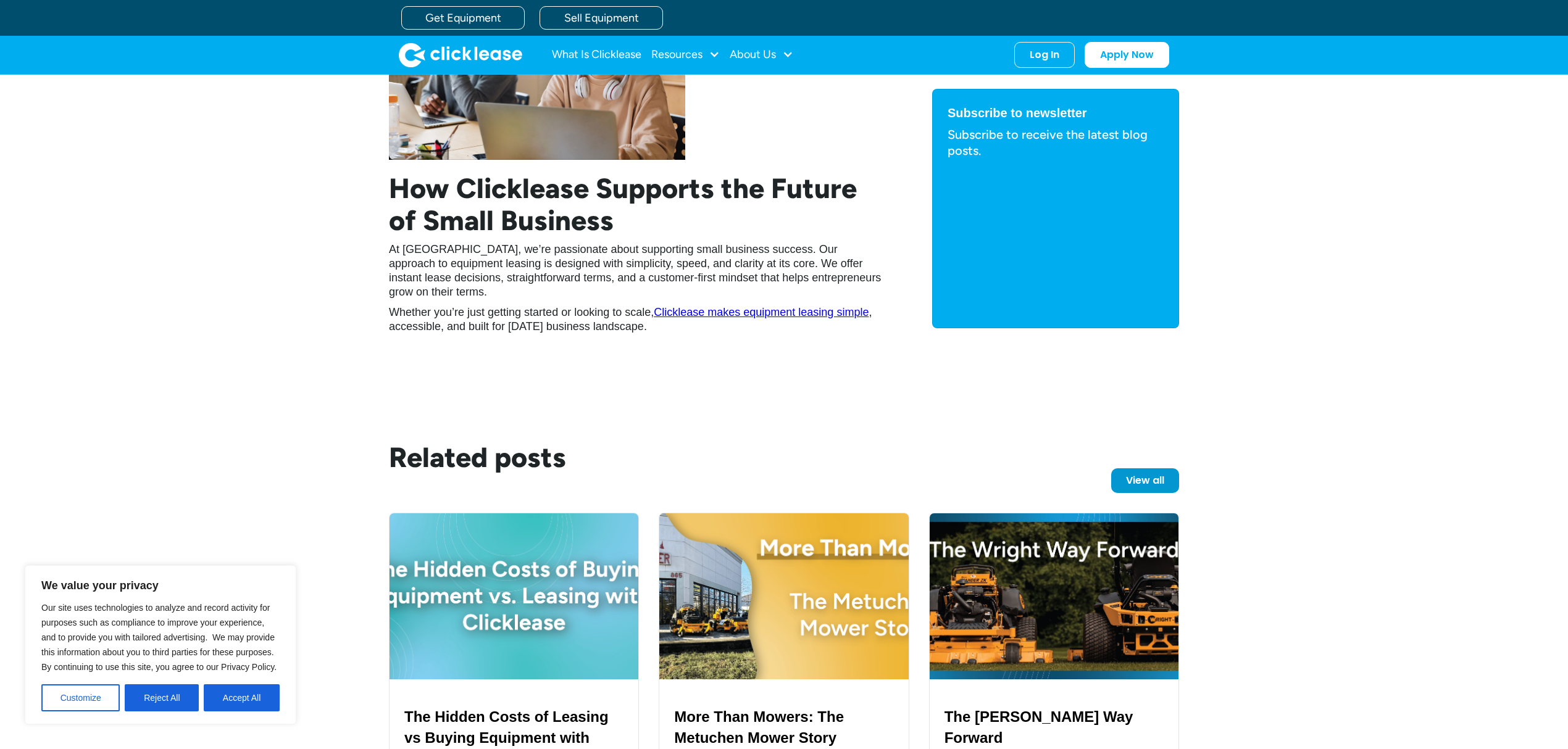
click at [745, 316] on link "Clicklease makes equipment leasing simple" at bounding box center [761, 312] width 215 height 13
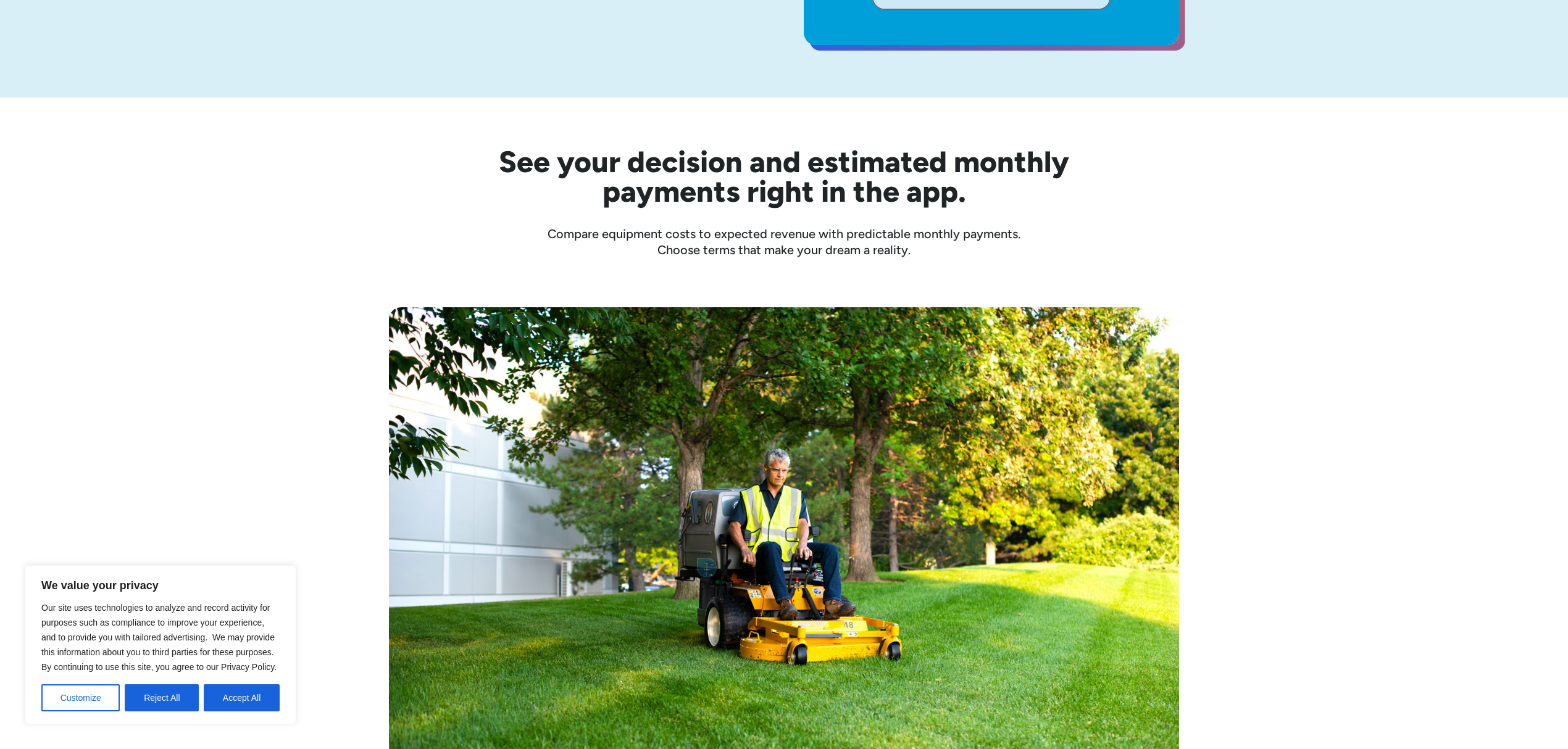
scroll to position [329, 0]
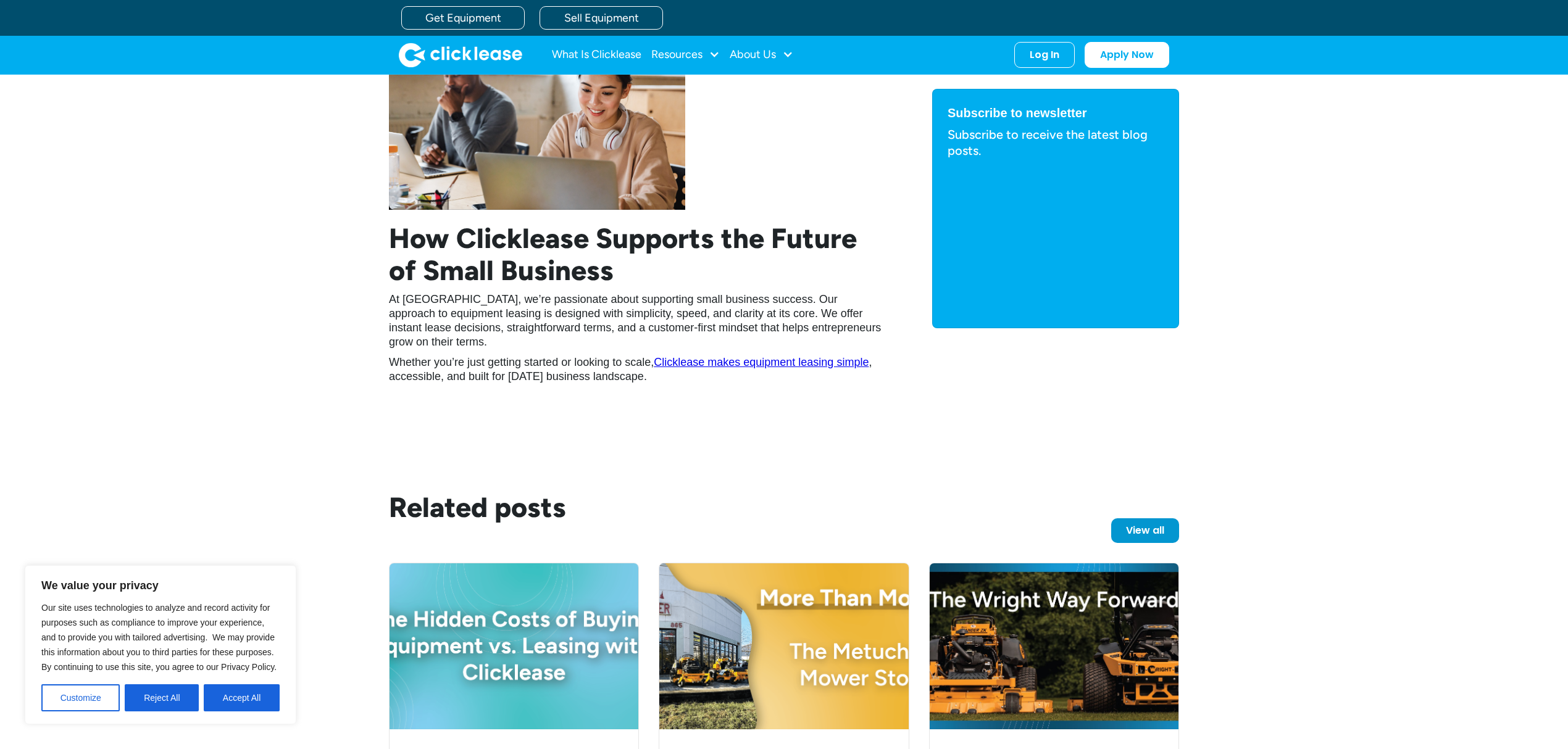
scroll to position [2215, 0]
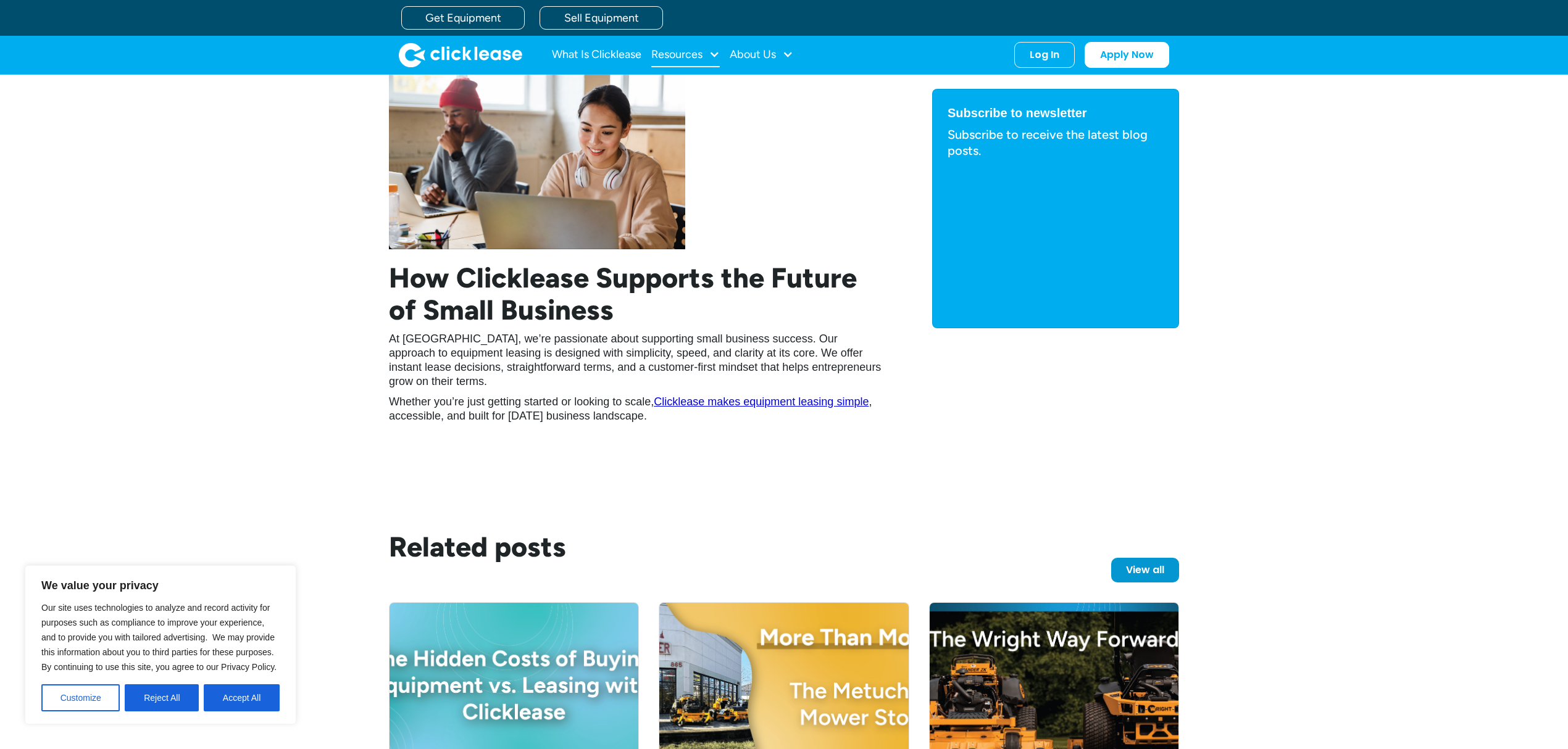
click at [706, 56] on div "Resources" at bounding box center [685, 55] width 68 height 25
click at [670, 121] on link "Case Studies" at bounding box center [687, 118] width 58 height 23
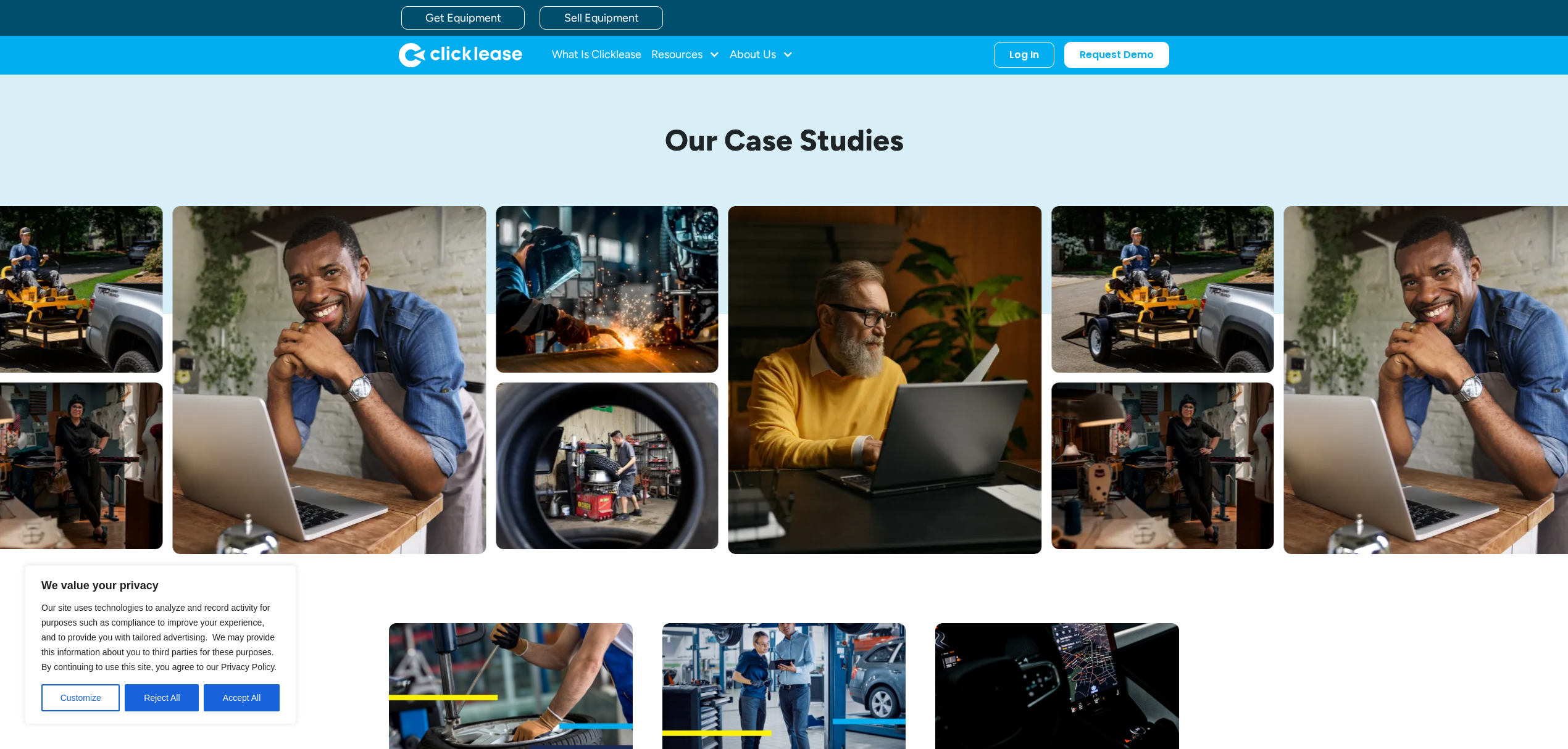
scroll to position [494, 0]
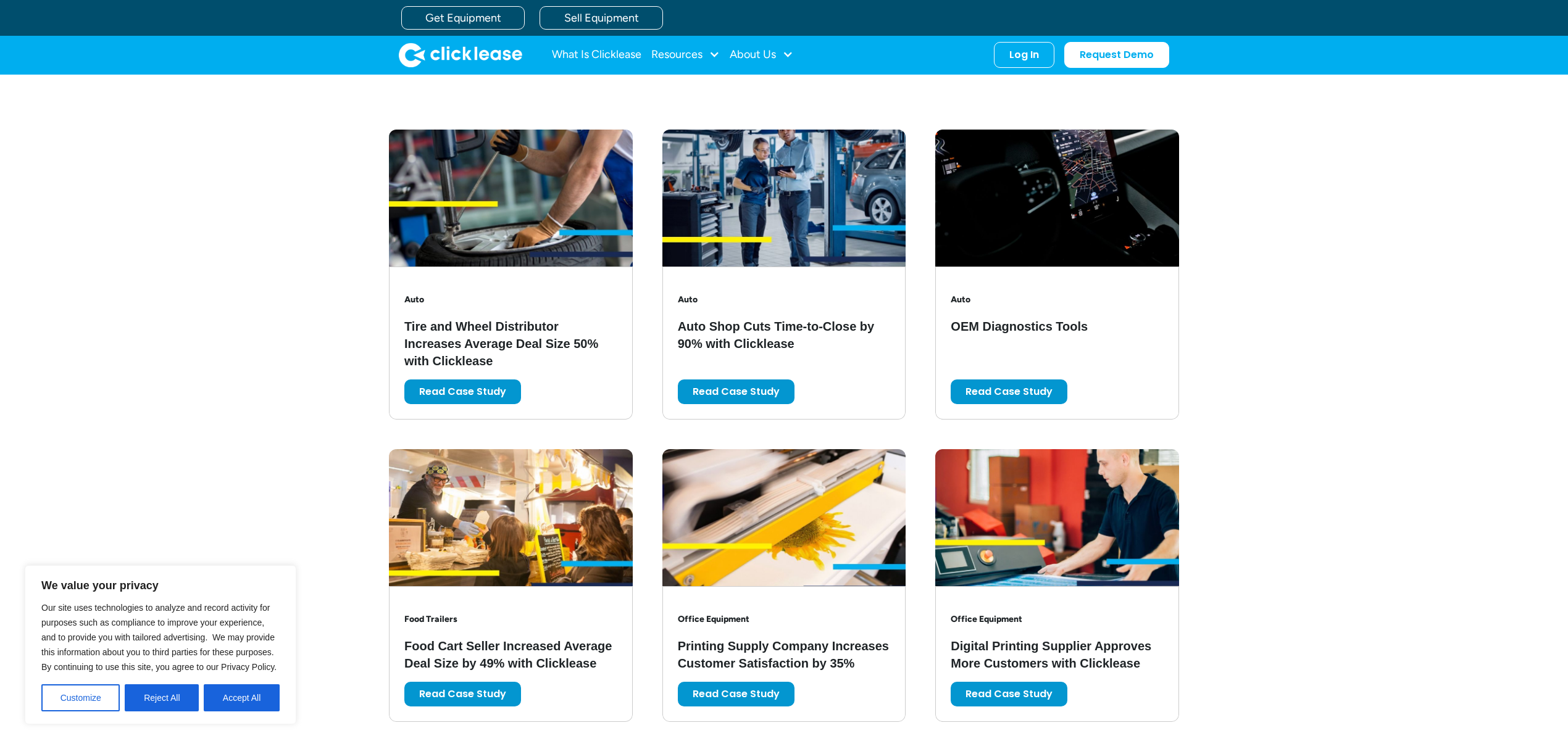
click at [163, 699] on button "Reject All" at bounding box center [161, 697] width 74 height 27
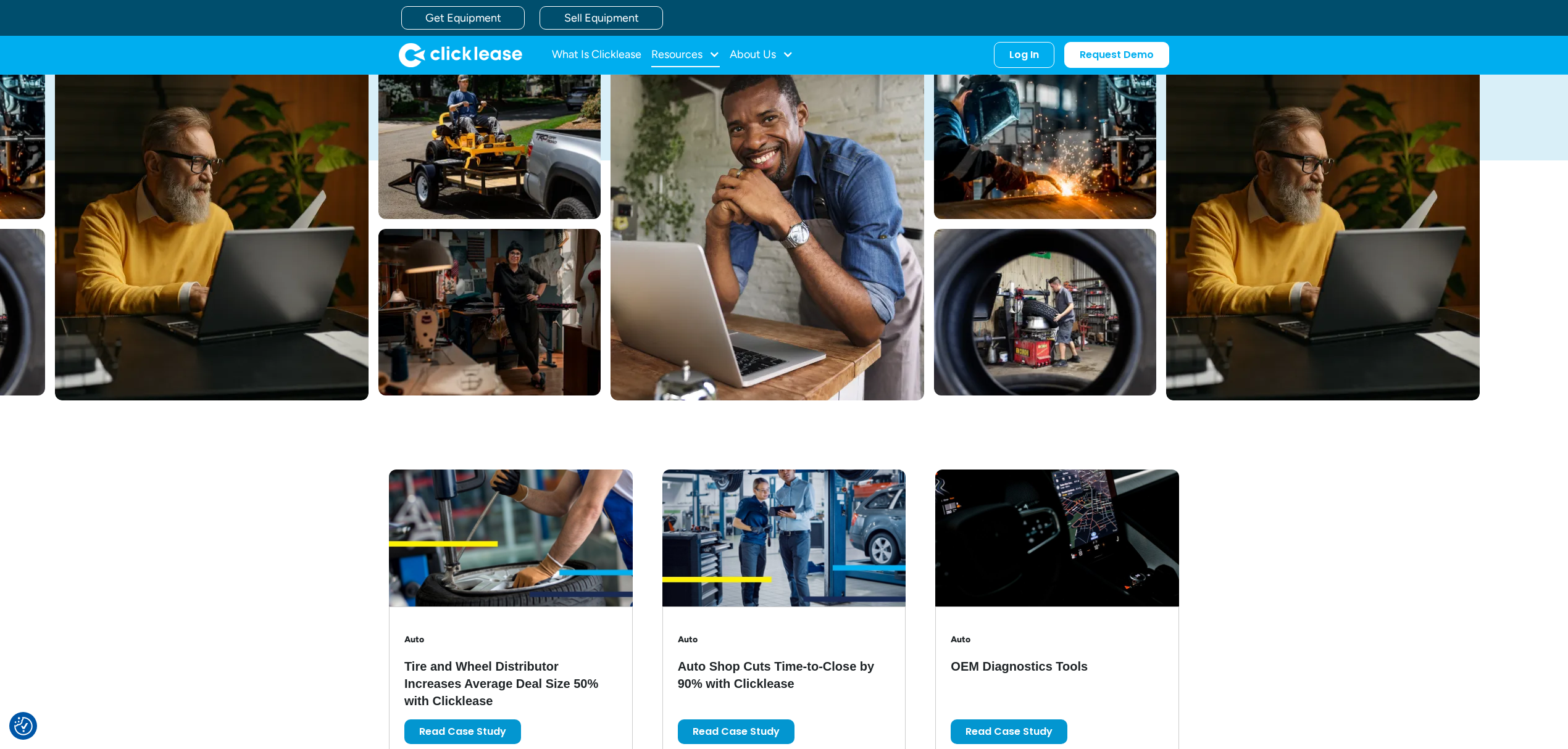
scroll to position [141, 0]
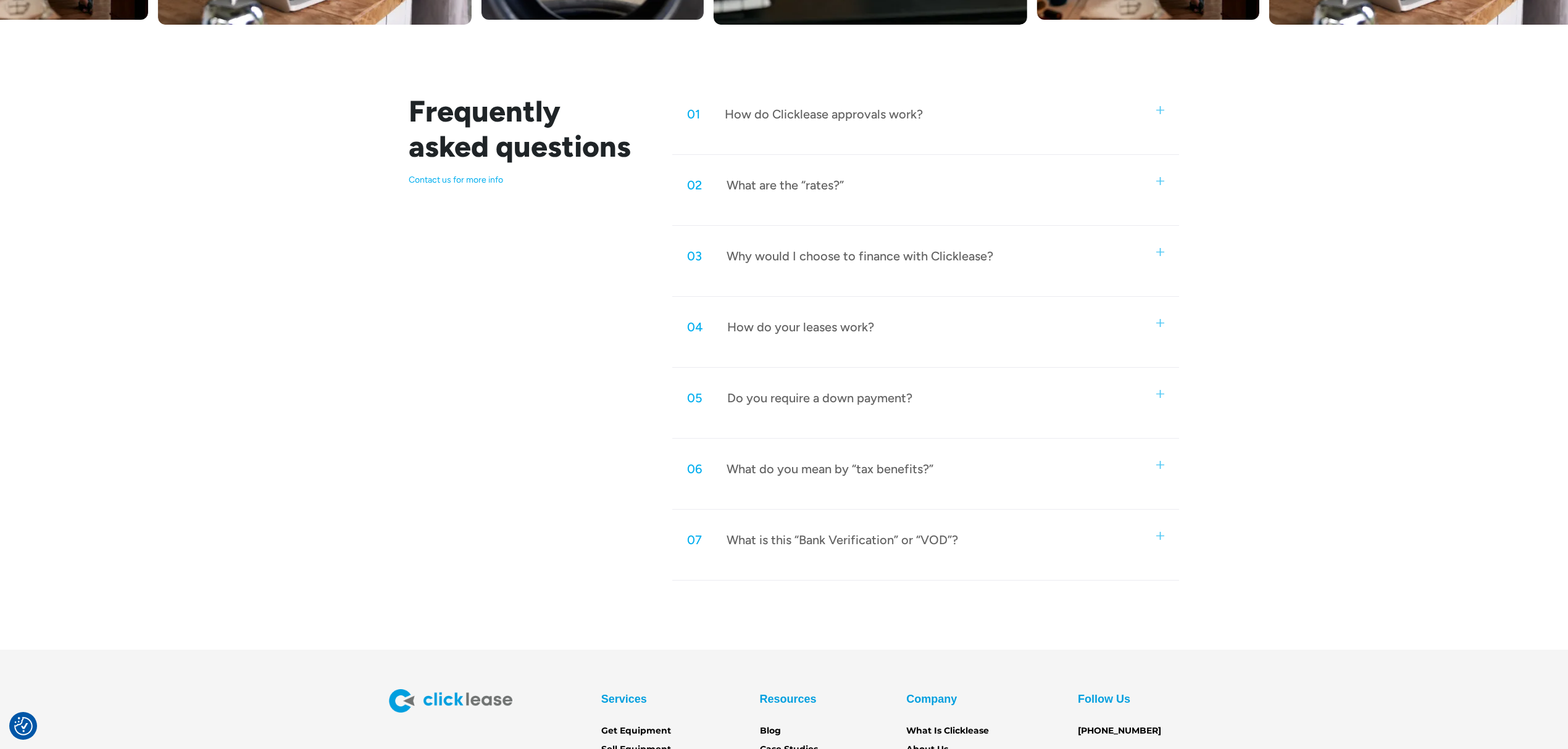
scroll to position [576, 0]
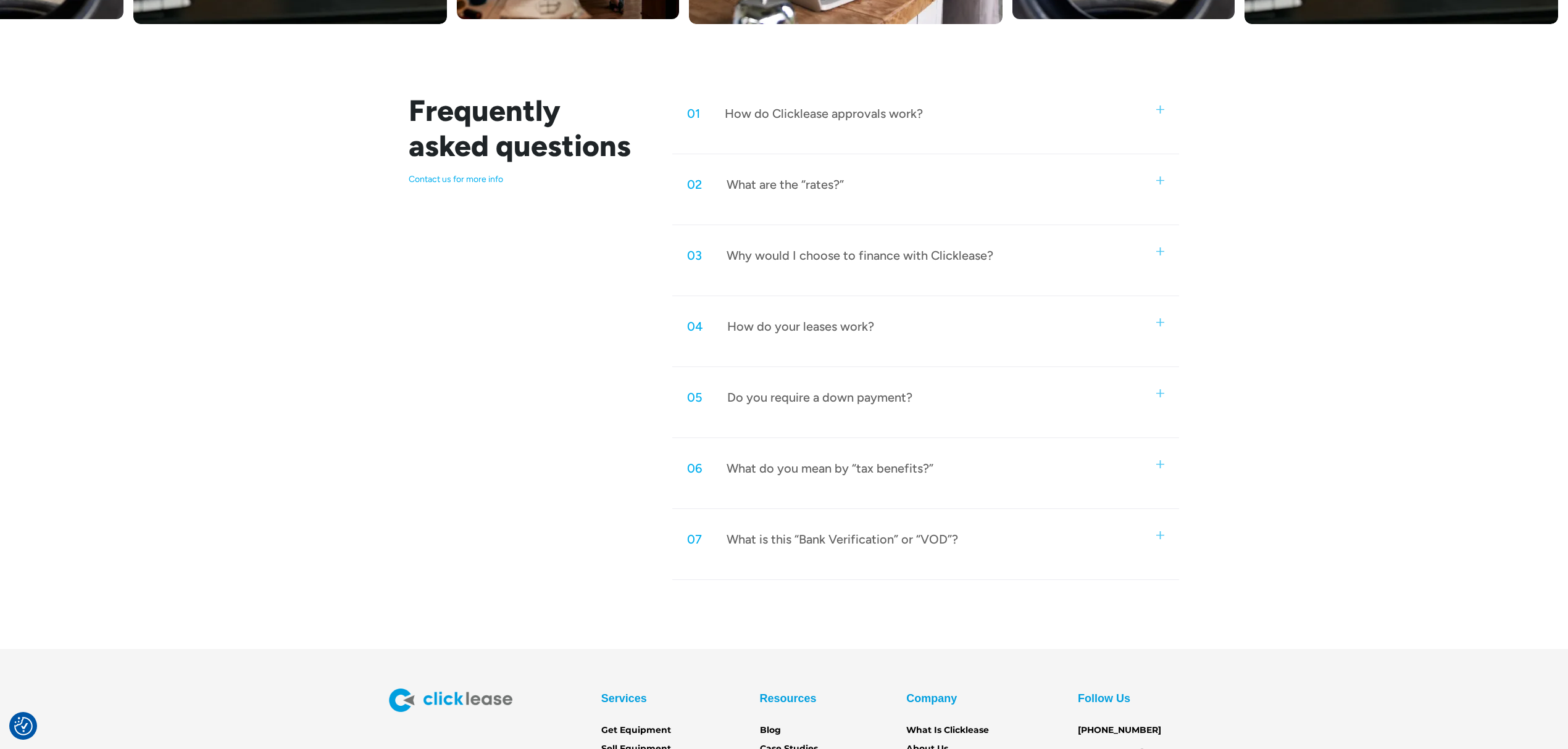
click at [1160, 331] on div "04 How do your leases work?" at bounding box center [926, 326] width 507 height 40
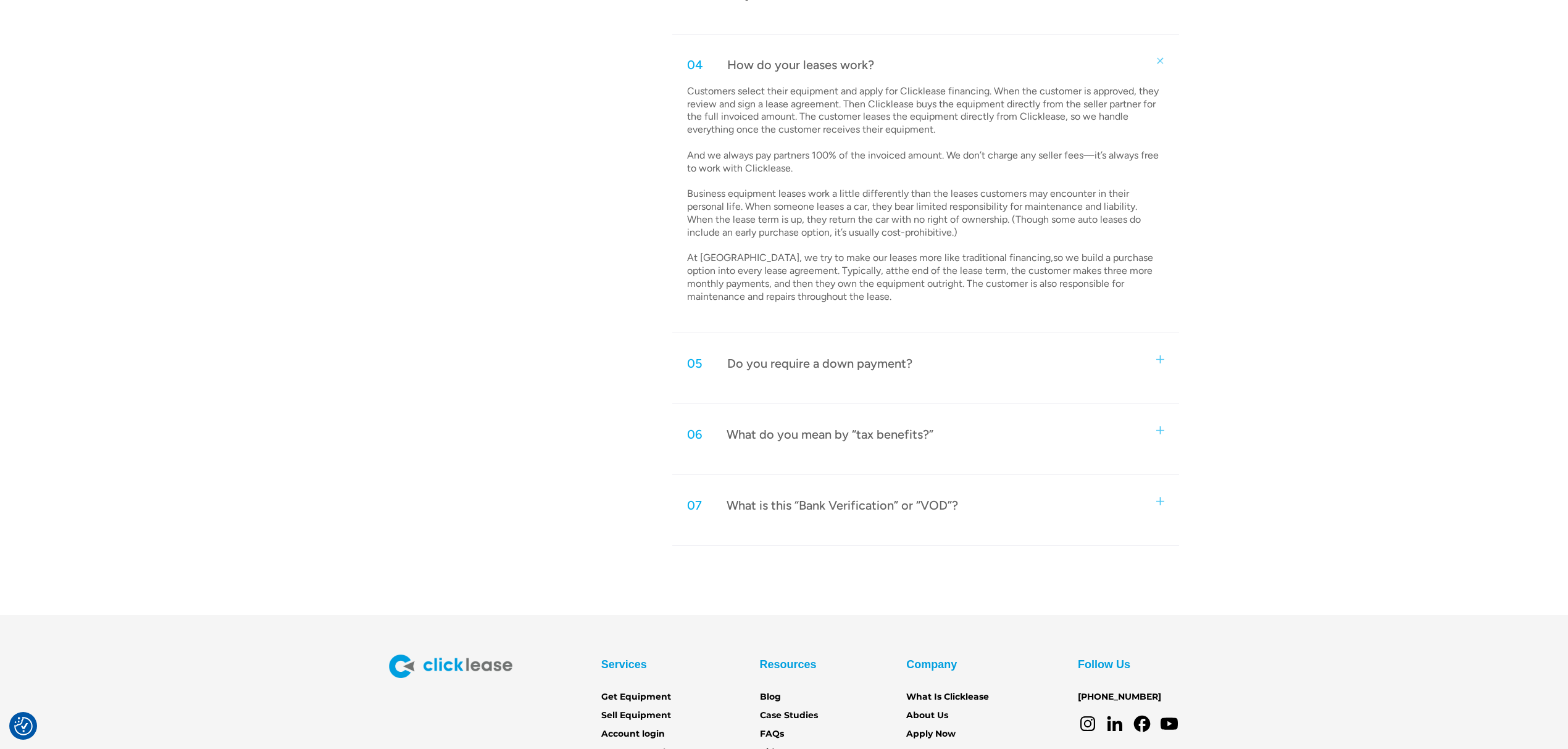
scroll to position [948, 0]
